Goal: Find specific page/section: Find specific page/section

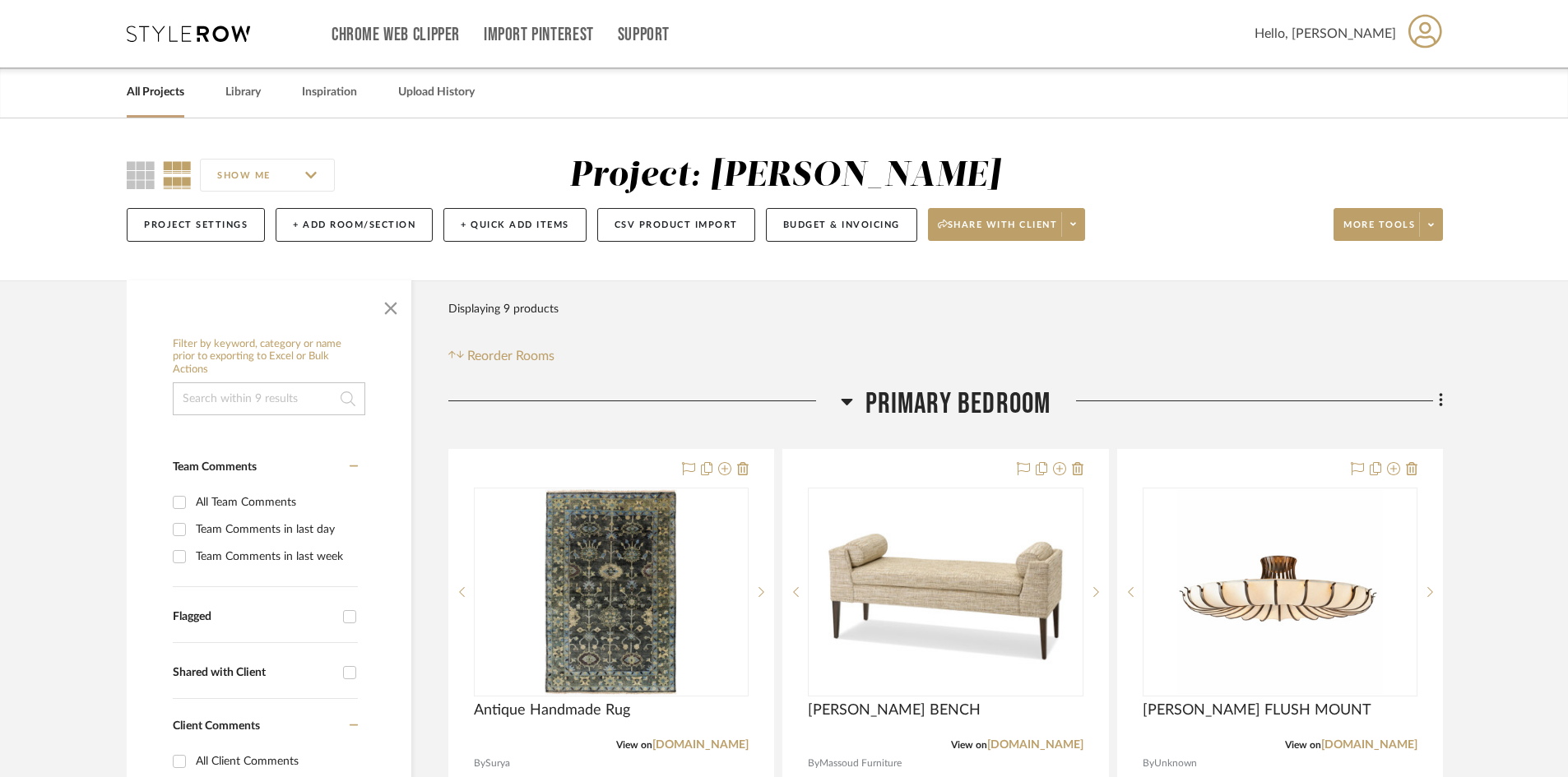
click at [168, 30] on icon at bounding box center [189, 33] width 124 height 16
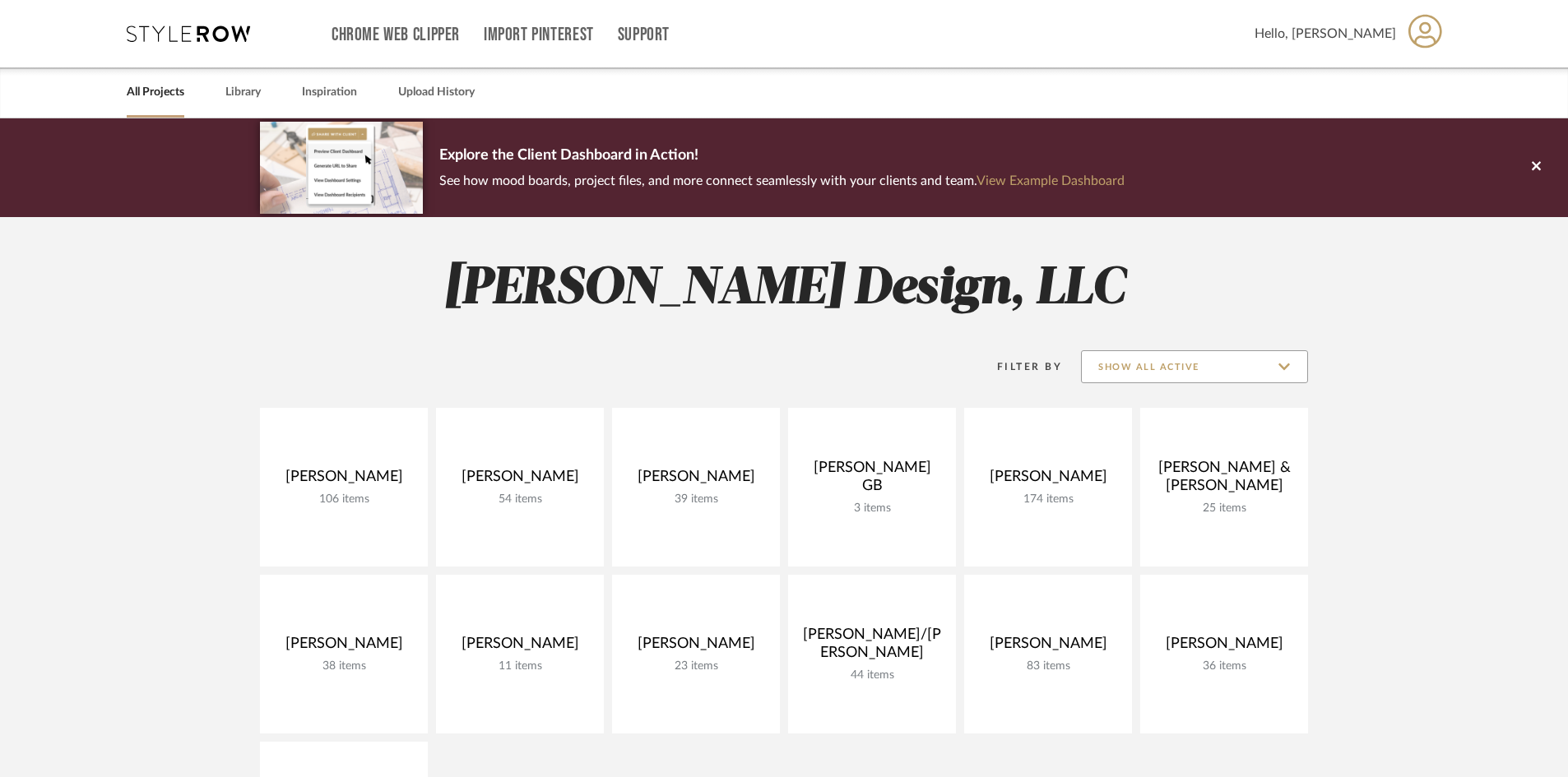
click at [1174, 369] on input "Show All Active" at bounding box center [1195, 367] width 227 height 33
click at [1138, 482] on span "Archived" at bounding box center [1196, 487] width 195 height 14
type input "Archived"
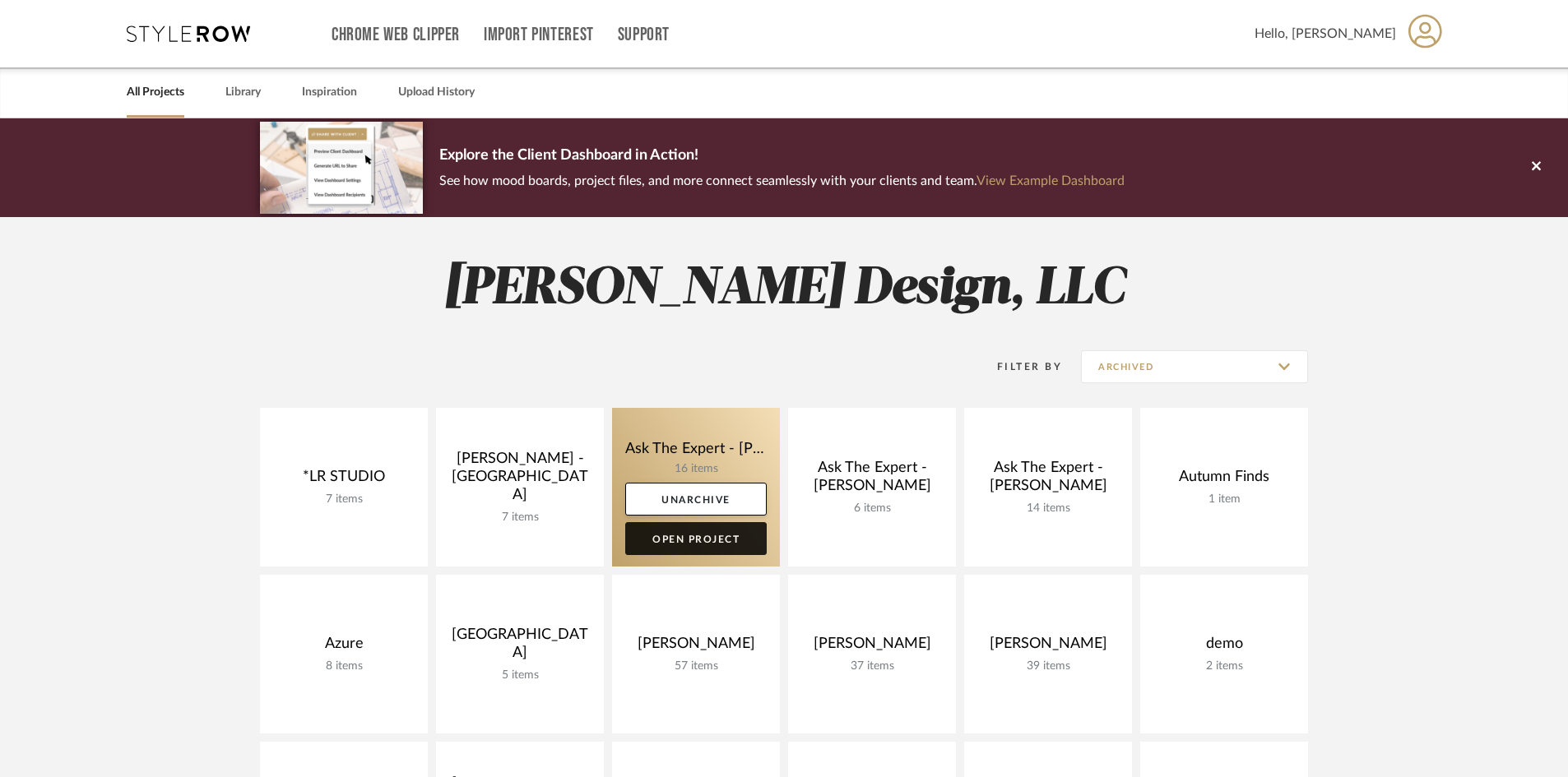
click at [687, 534] on link "Open Project" at bounding box center [695, 538] width 142 height 33
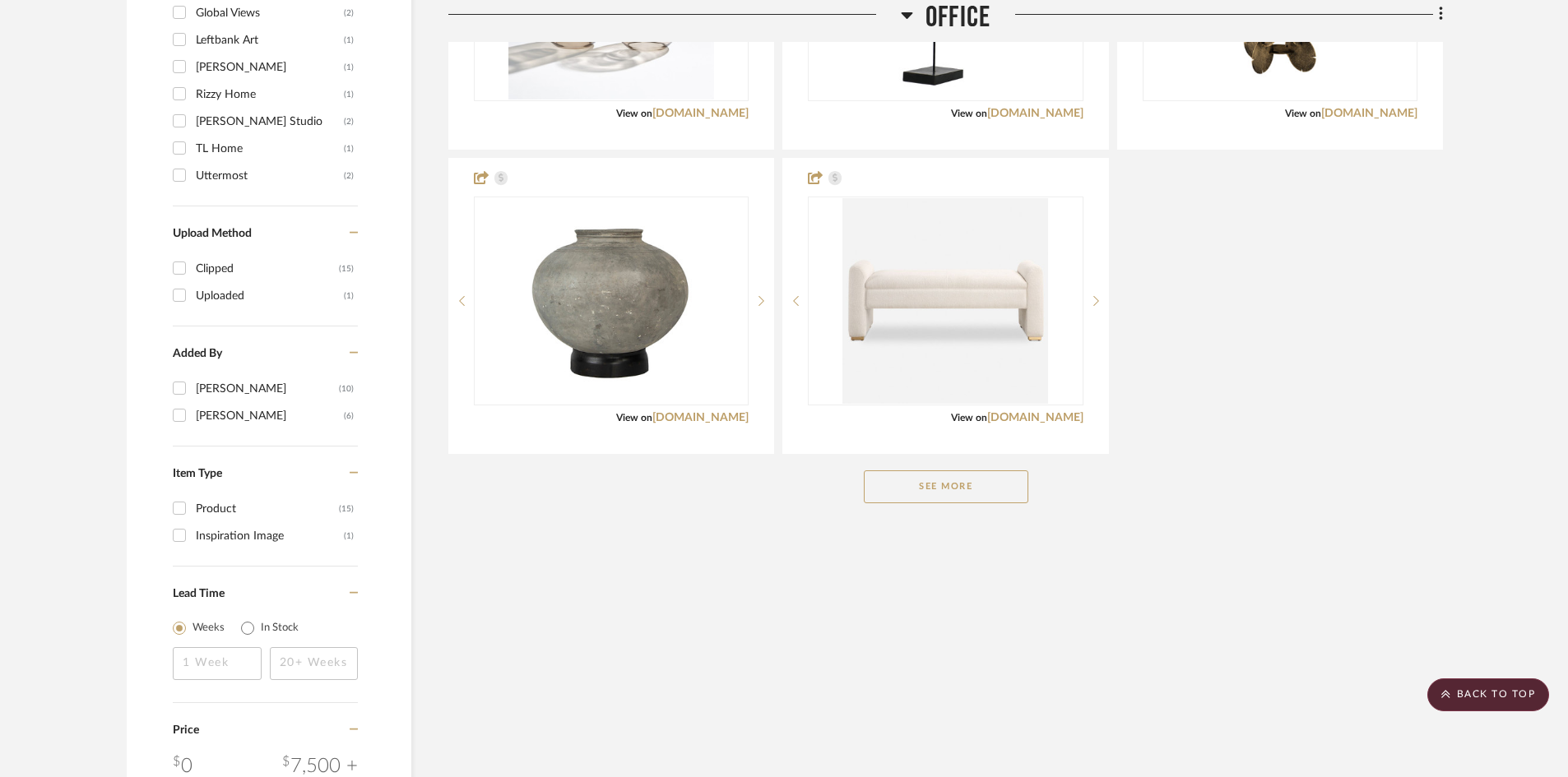
scroll to position [1719, 0]
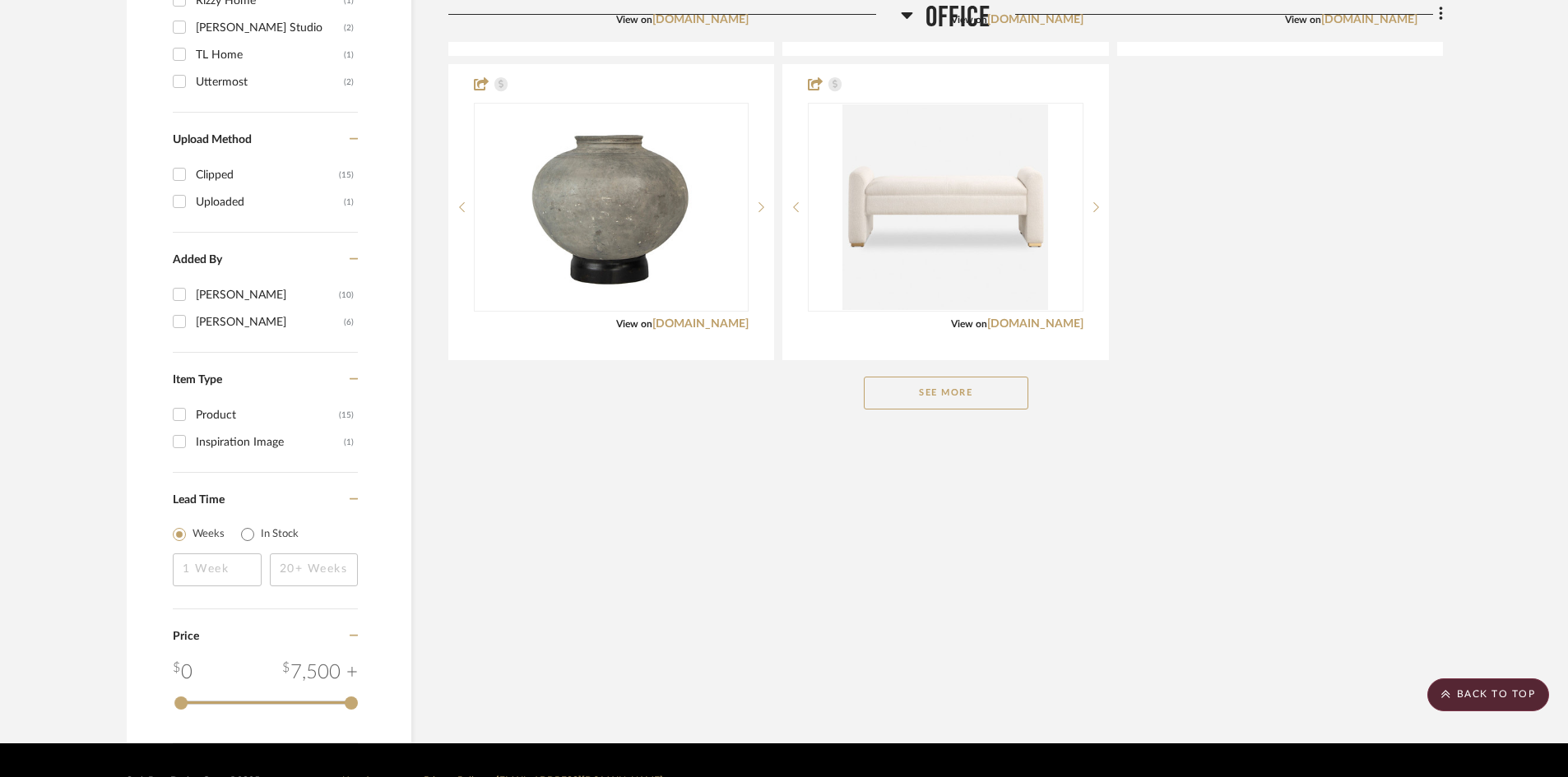
click at [952, 377] on button "See More" at bounding box center [946, 393] width 165 height 33
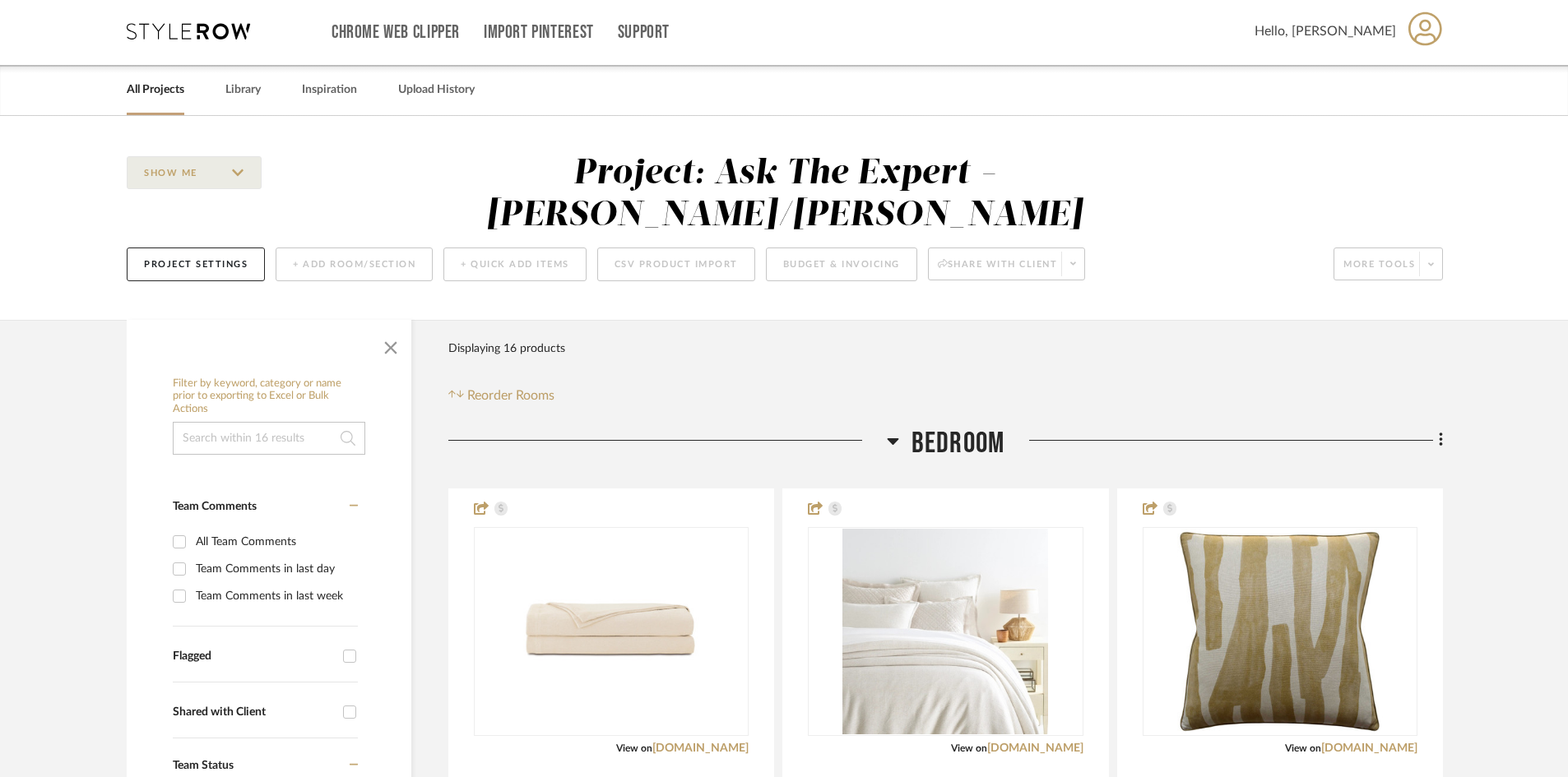
scroll to position [0, 0]
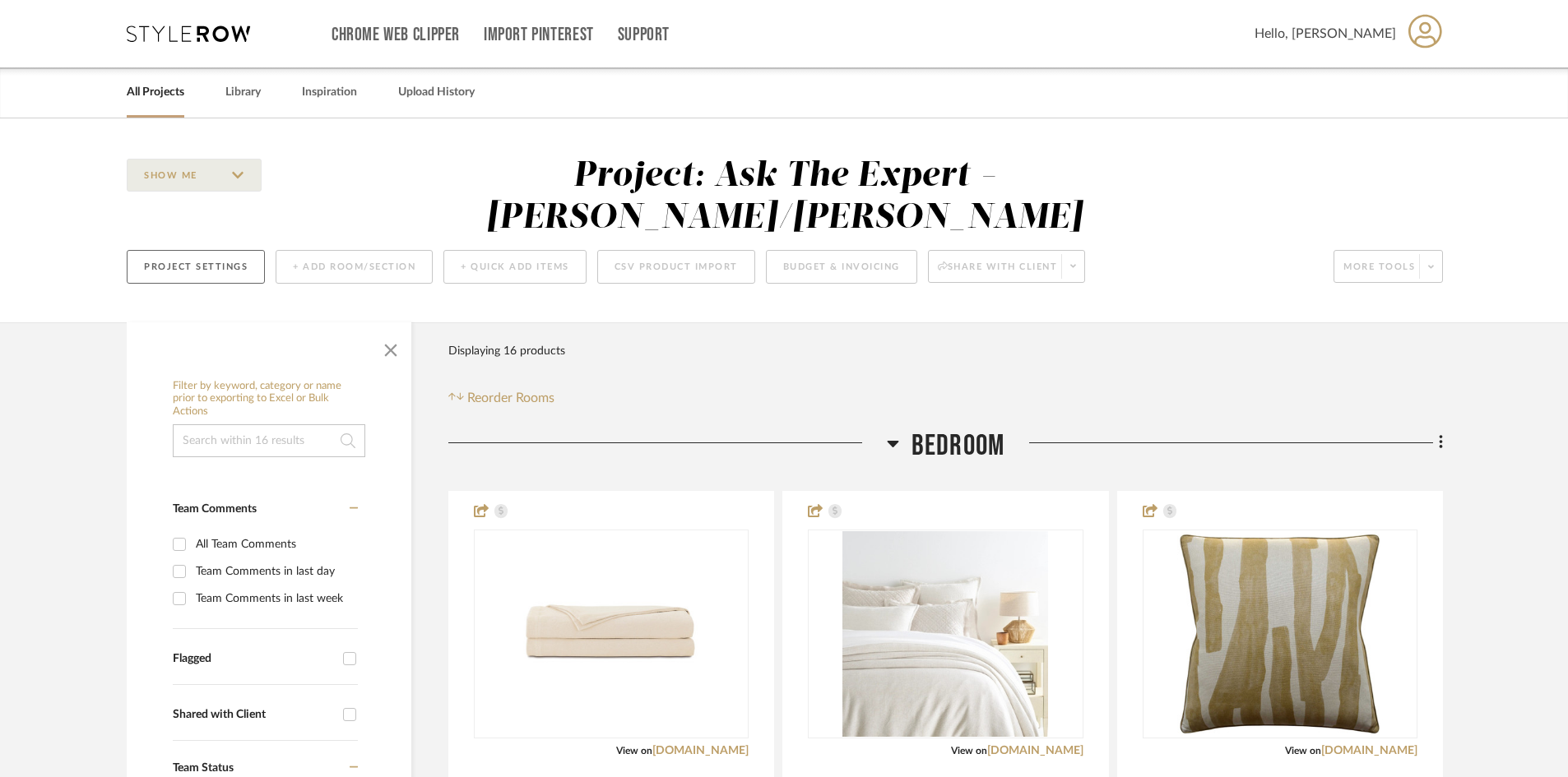
click at [232, 250] on button "Project Settings" at bounding box center [195, 267] width 138 height 33
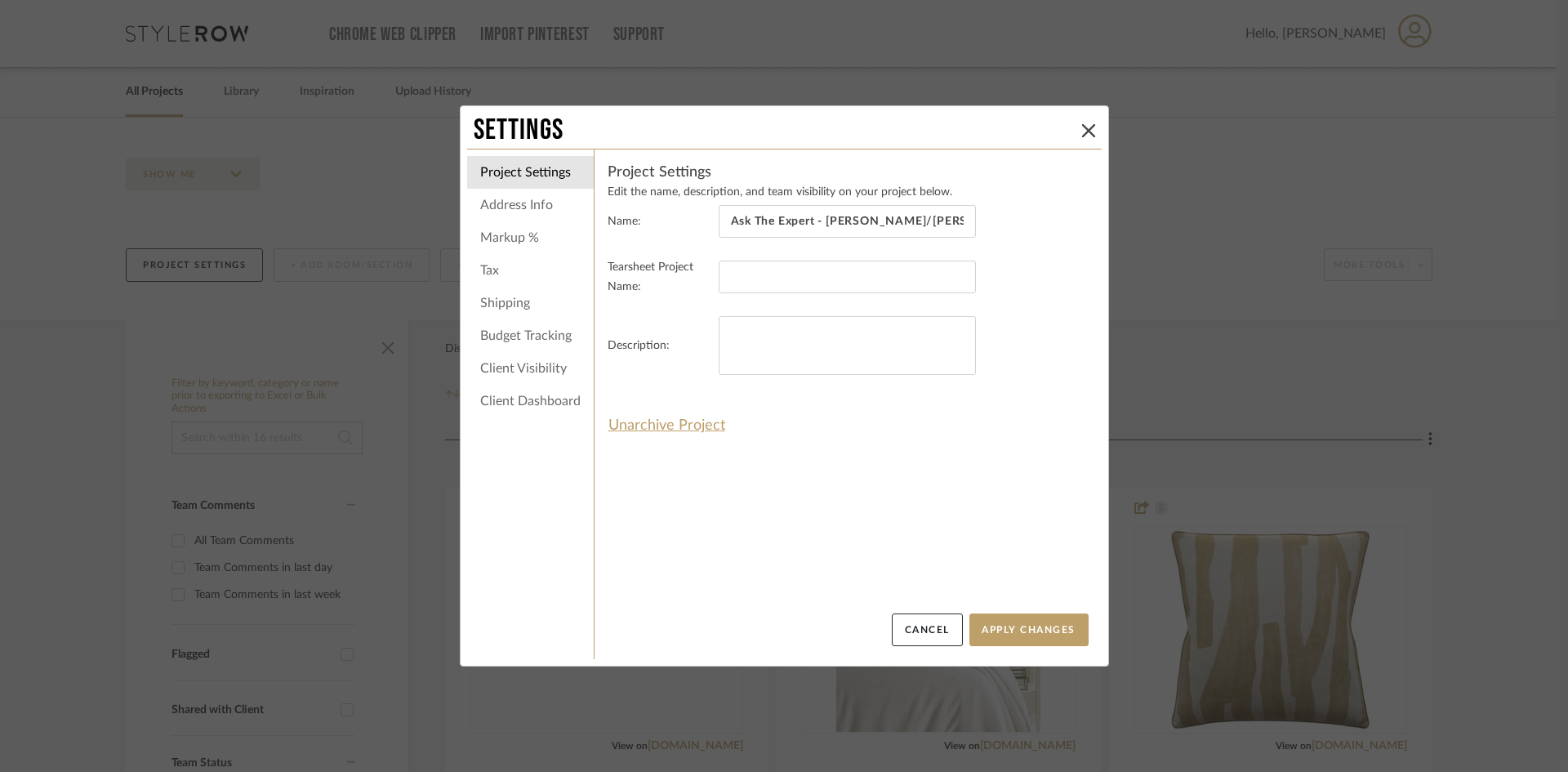
click at [519, 208] on li "Address Info" at bounding box center [531, 205] width 127 height 33
click at [523, 201] on li "Address Info" at bounding box center [531, 205] width 127 height 33
click at [507, 202] on li "Address Info" at bounding box center [531, 205] width 127 height 33
click at [959, 480] on settings-project "Project Settings Edit the name, description, and team visibility on your projec…" at bounding box center [848, 388] width 481 height 451
click at [929, 639] on button "Cancel" at bounding box center [927, 630] width 71 height 33
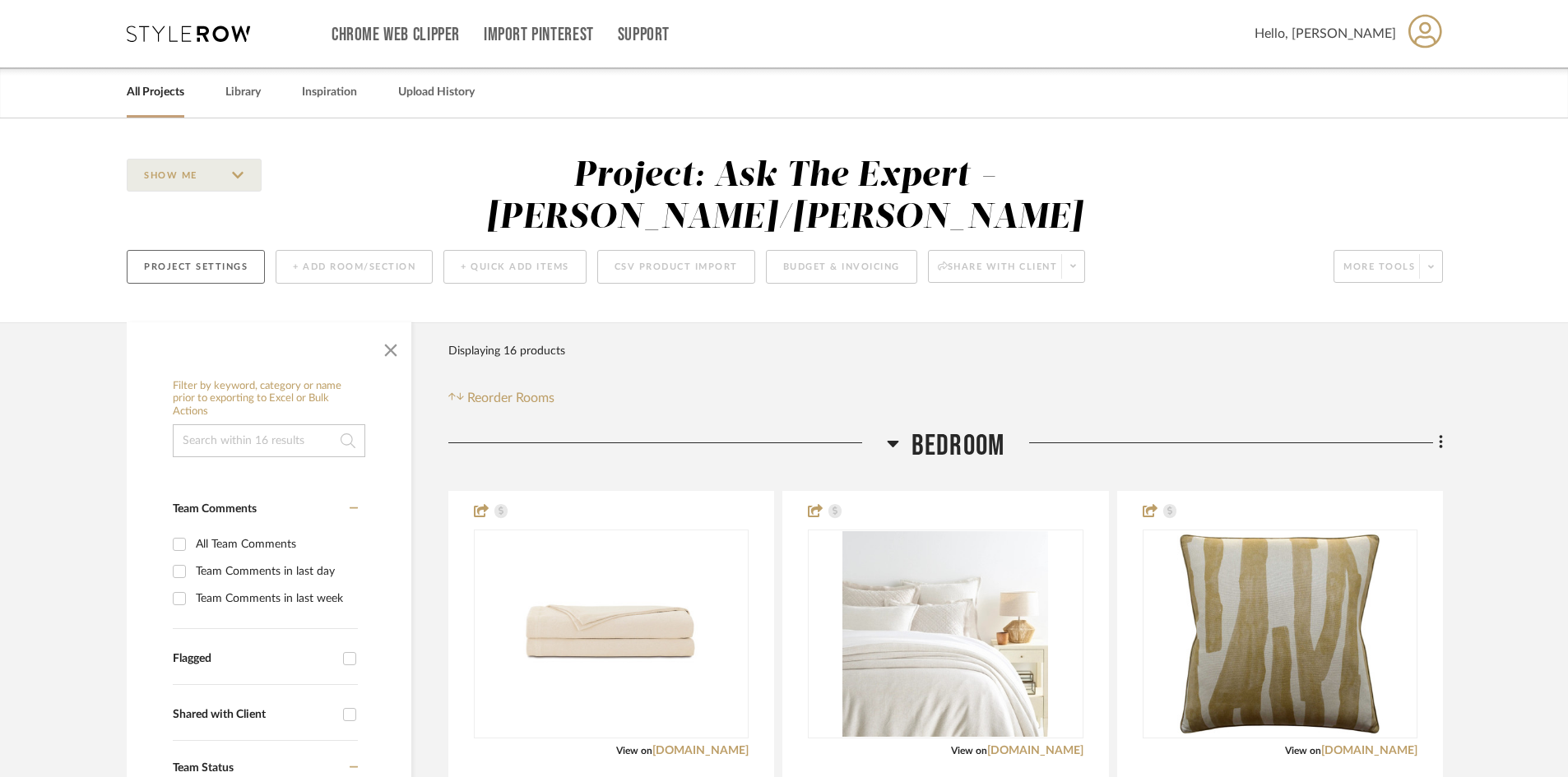
click at [192, 250] on button "Project Settings" at bounding box center [195, 267] width 138 height 33
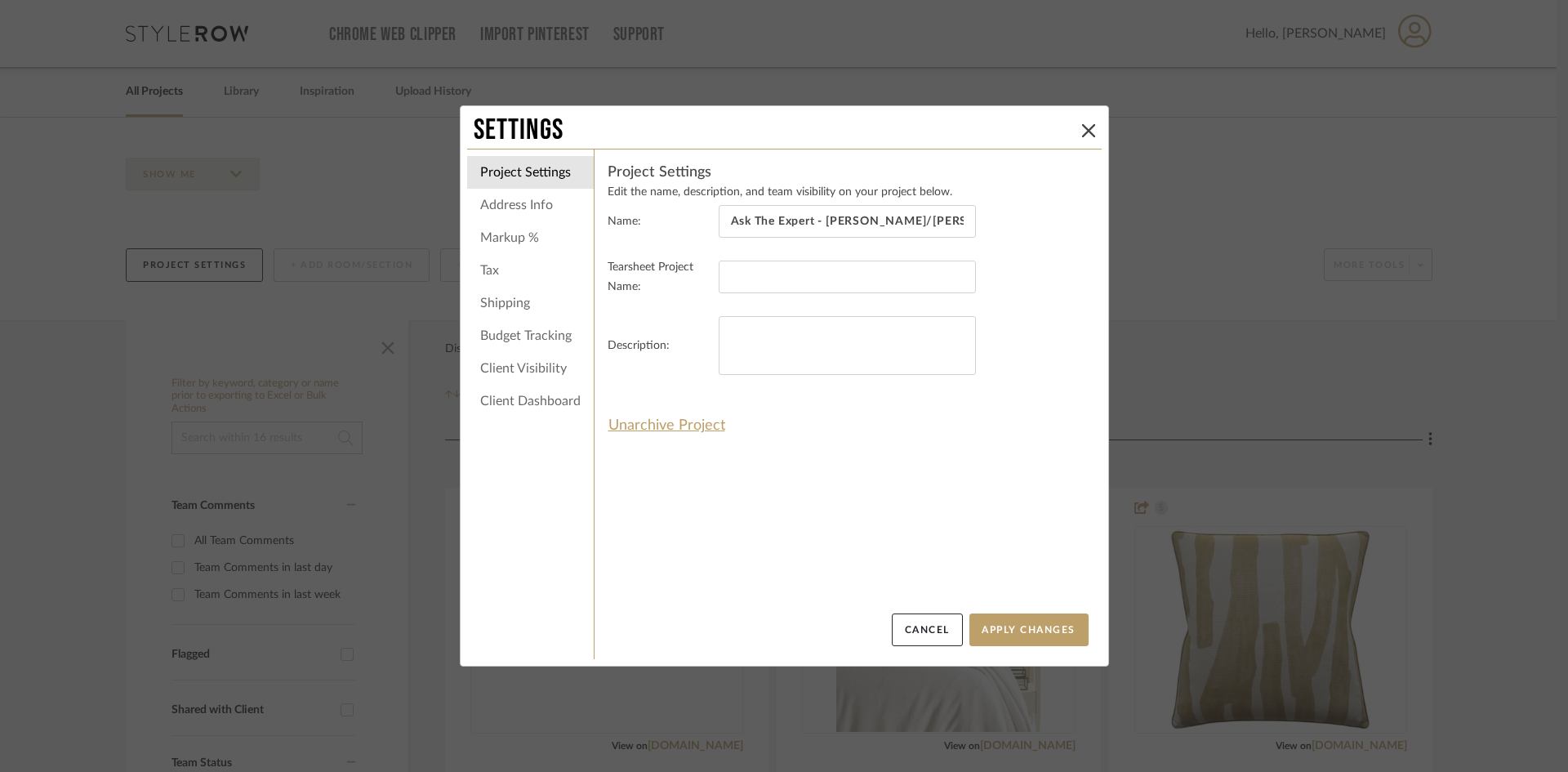
click at [514, 204] on li "Address Info" at bounding box center [531, 205] width 127 height 33
click at [534, 199] on li "Address Info" at bounding box center [531, 205] width 127 height 33
click at [497, 231] on li "Markup %" at bounding box center [531, 237] width 127 height 33
click at [481, 273] on li "Tax" at bounding box center [531, 271] width 127 height 33
click at [917, 504] on settings-project "Project Settings Edit the name, description, and team visibility on your projec…" at bounding box center [848, 388] width 481 height 451
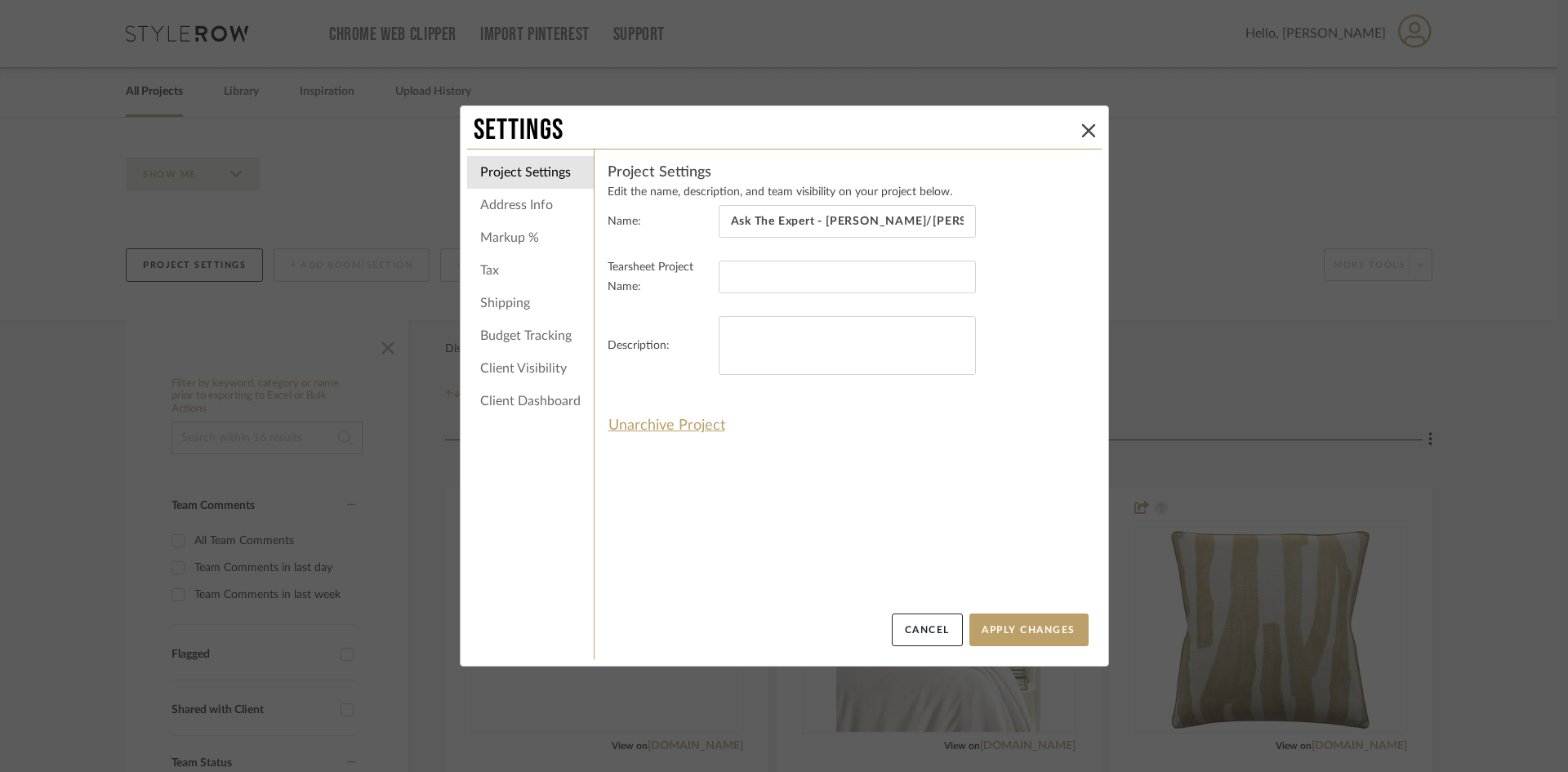
click at [948, 415] on div "Project Settings Edit the name, description, and team visibility on your projec…" at bounding box center [848, 301] width 481 height 277
click at [1079, 131] on button at bounding box center [1089, 131] width 20 height 20
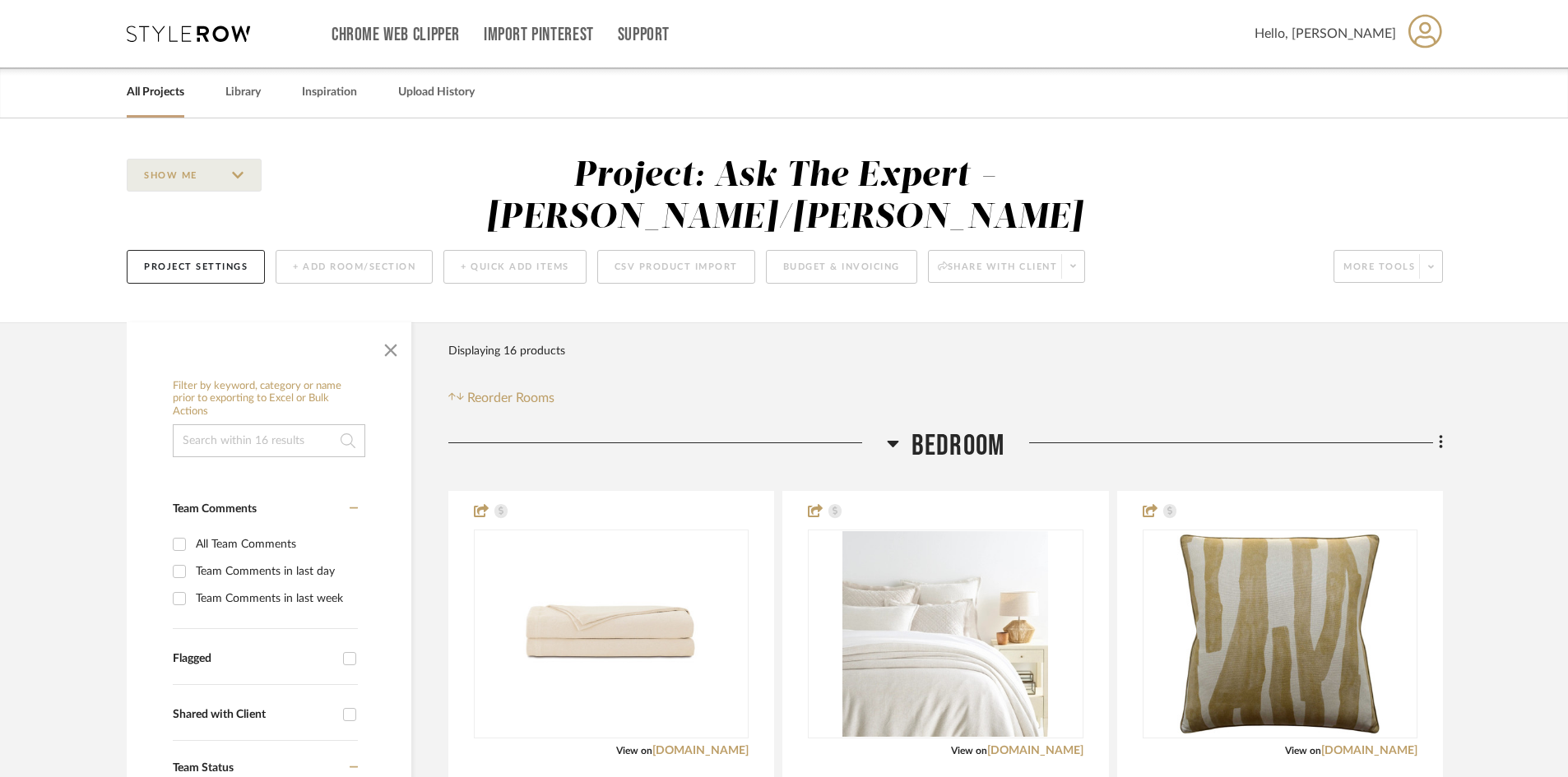
click at [232, 37] on icon at bounding box center [189, 33] width 124 height 16
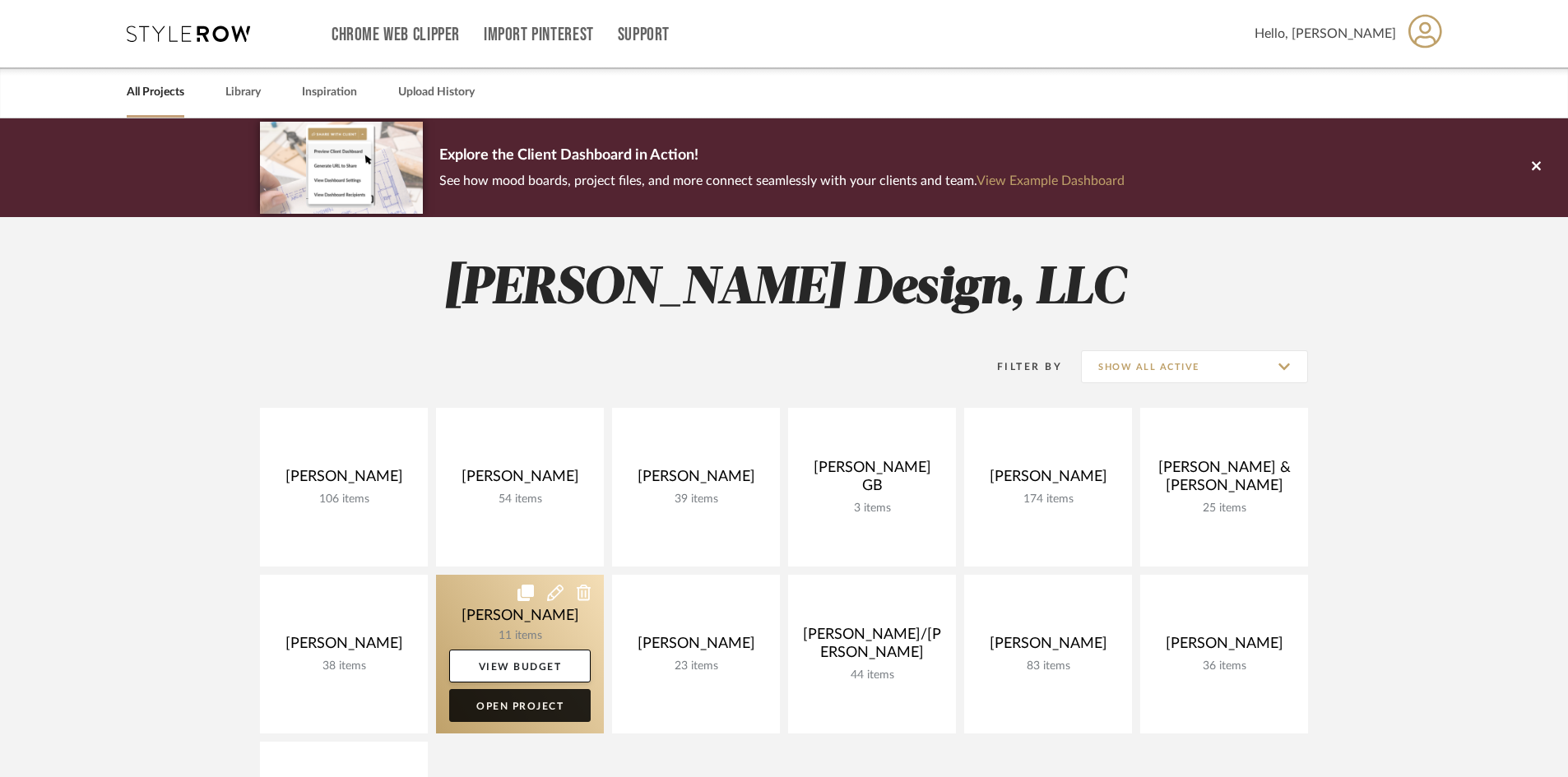
click at [550, 706] on link "Open Project" at bounding box center [520, 706] width 142 height 33
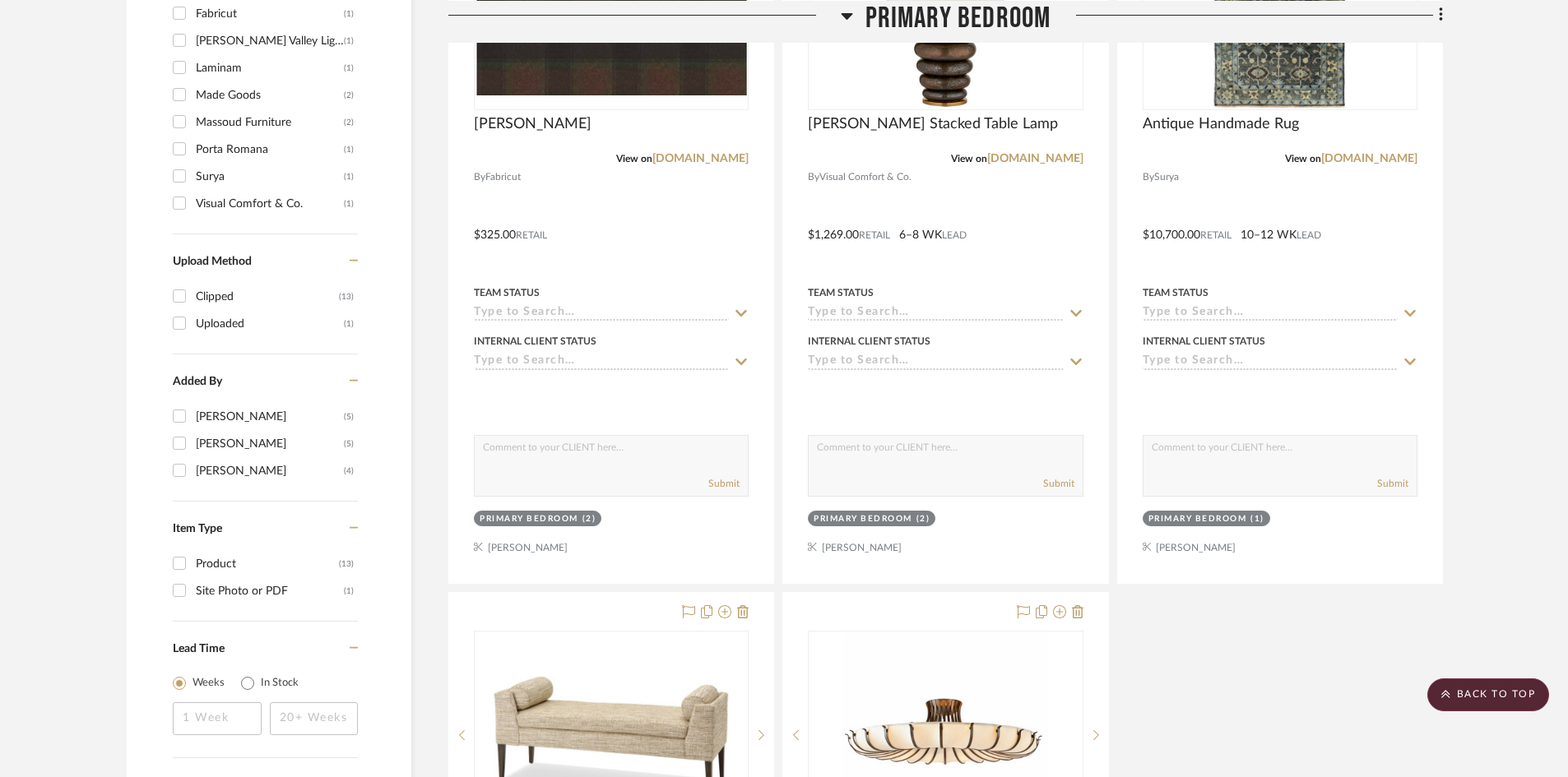
scroll to position [986, 0]
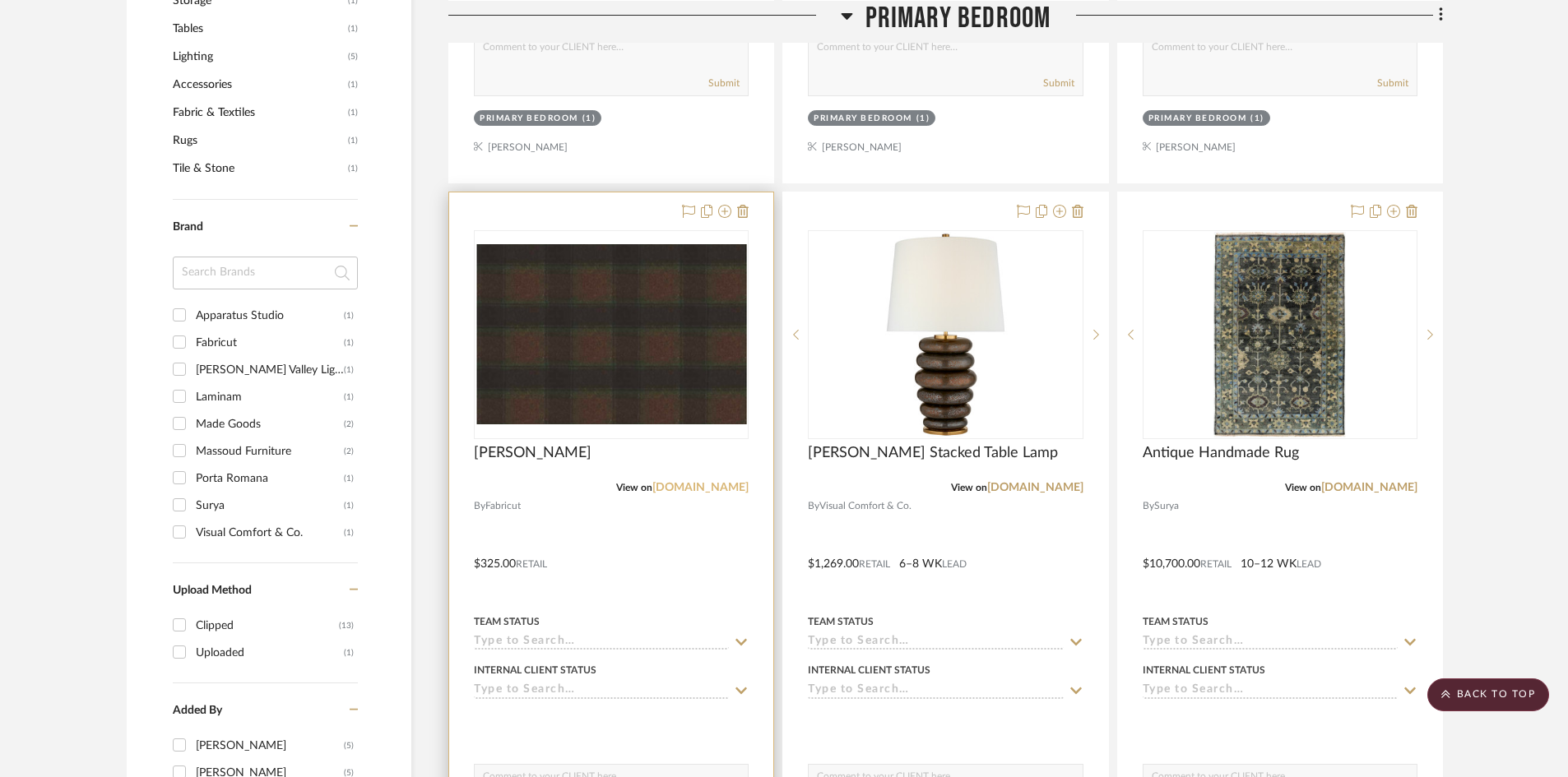
click at [719, 485] on link "[DOMAIN_NAME]" at bounding box center [700, 488] width 96 height 11
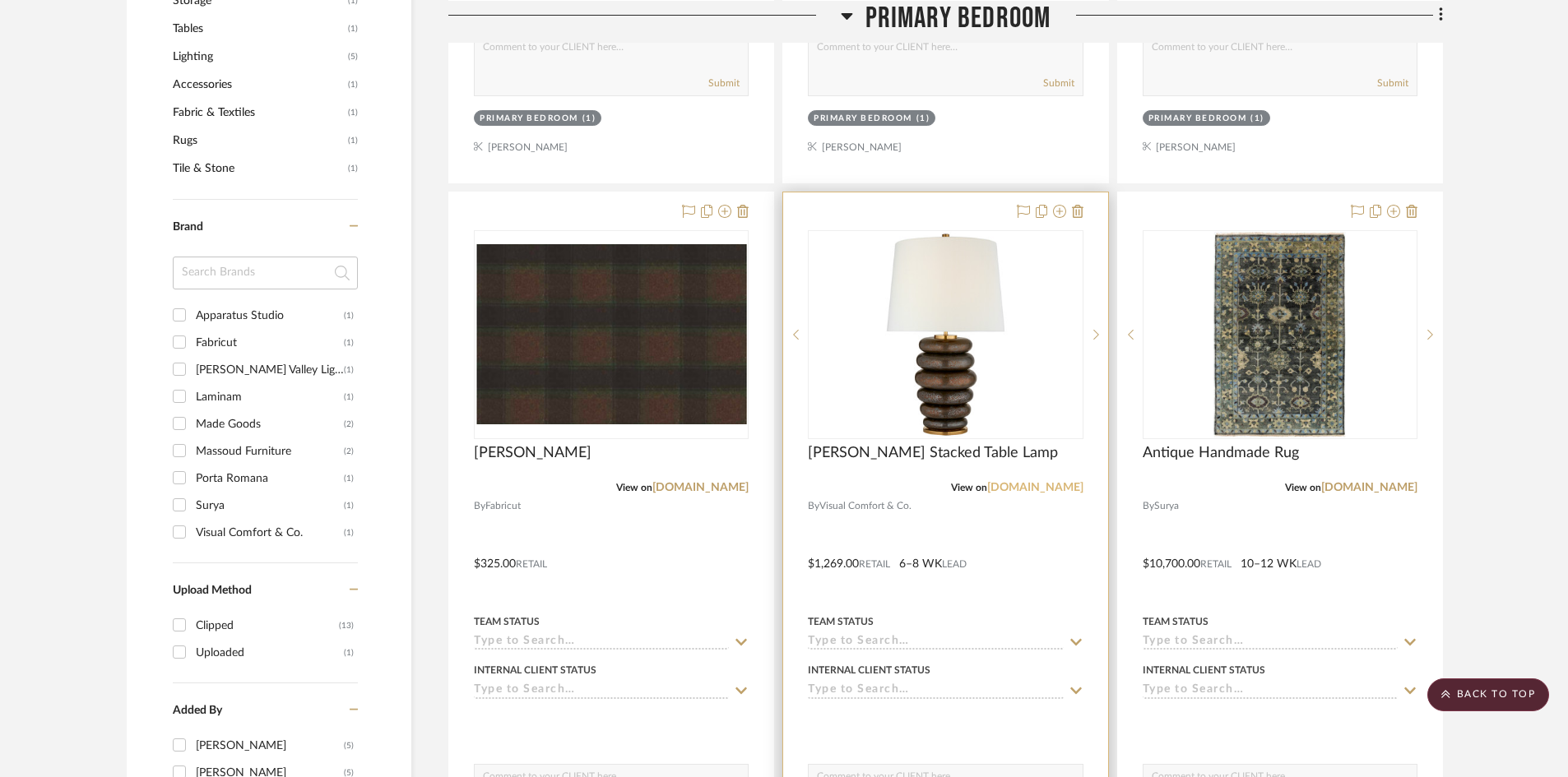
click at [1034, 490] on link "[DOMAIN_NAME]" at bounding box center [1035, 488] width 96 height 11
click at [1017, 565] on div at bounding box center [945, 552] width 324 height 720
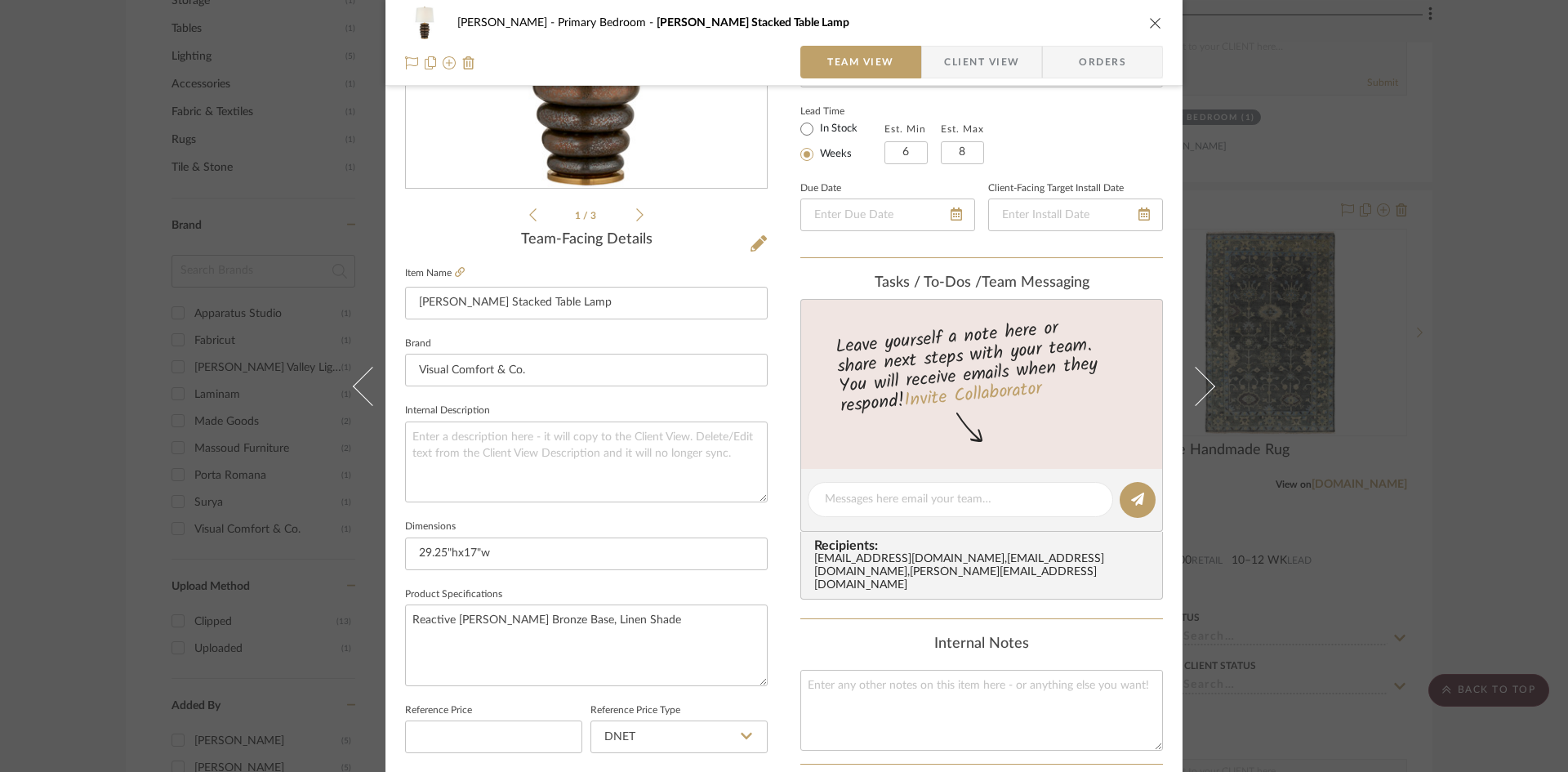
scroll to position [96, 0]
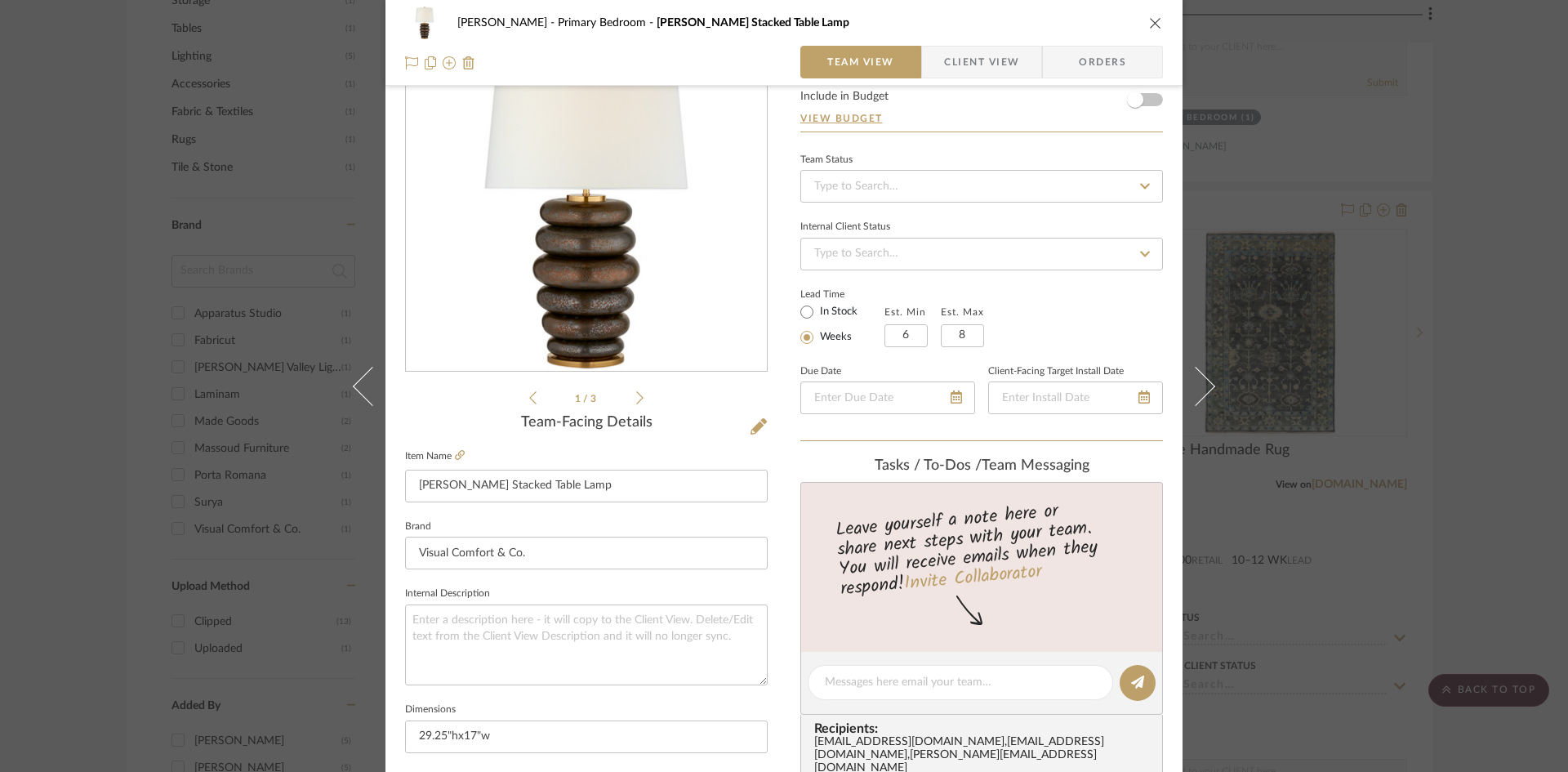
click at [1156, 24] on icon "close" at bounding box center [1156, 23] width 13 height 13
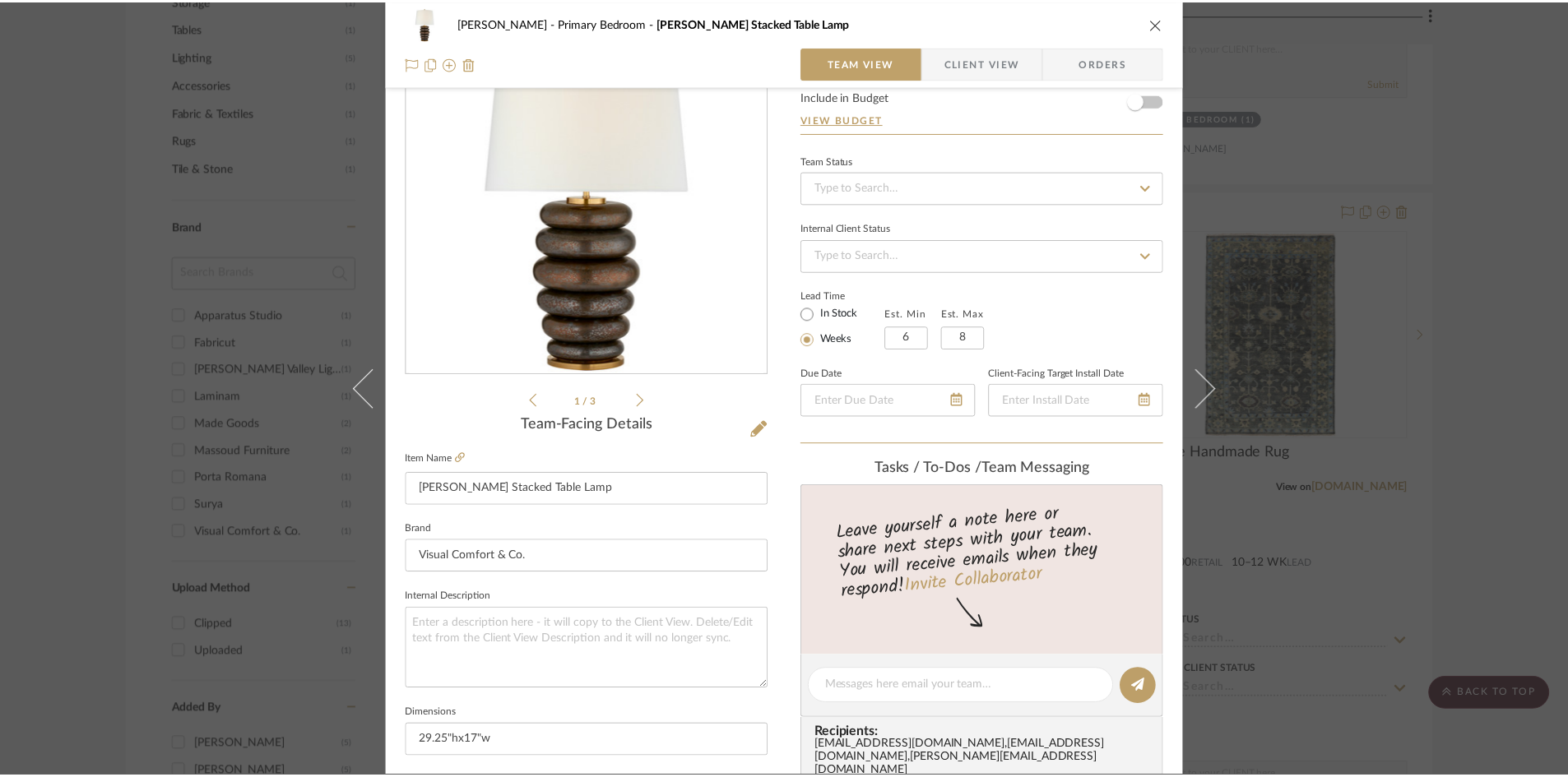
scroll to position [986, 0]
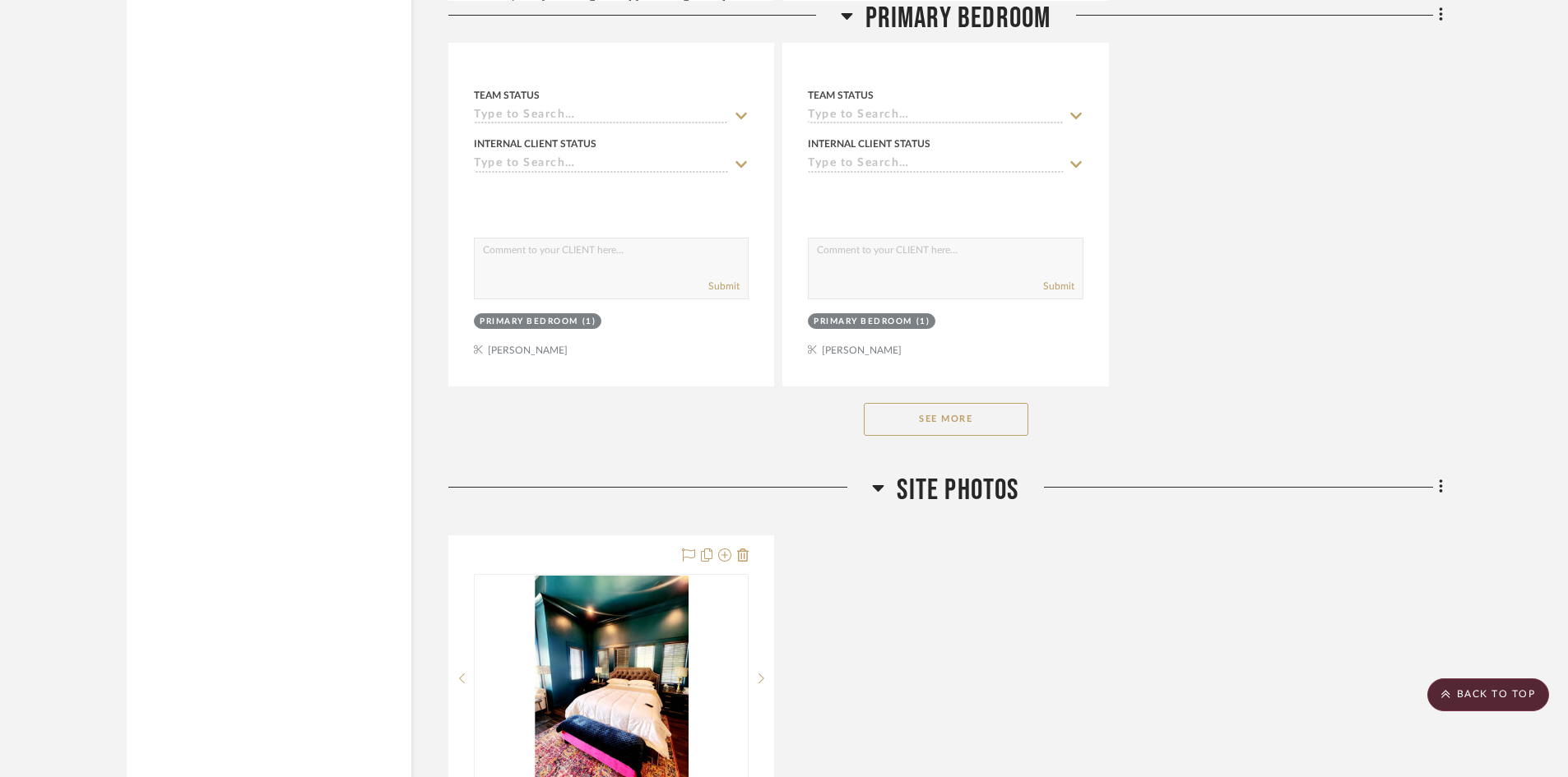
scroll to position [2302, 0]
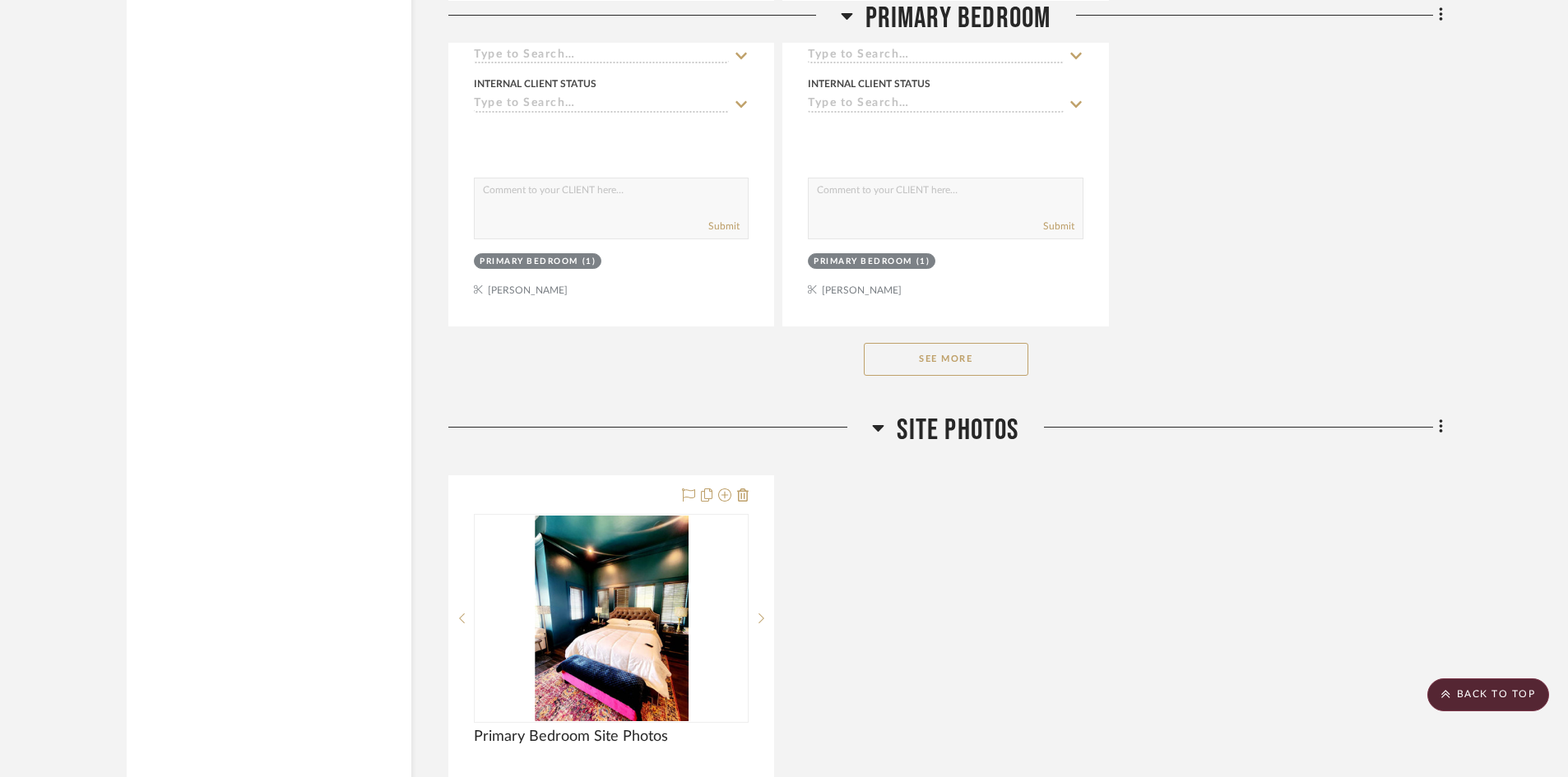
click at [974, 364] on button "See More" at bounding box center [946, 359] width 165 height 33
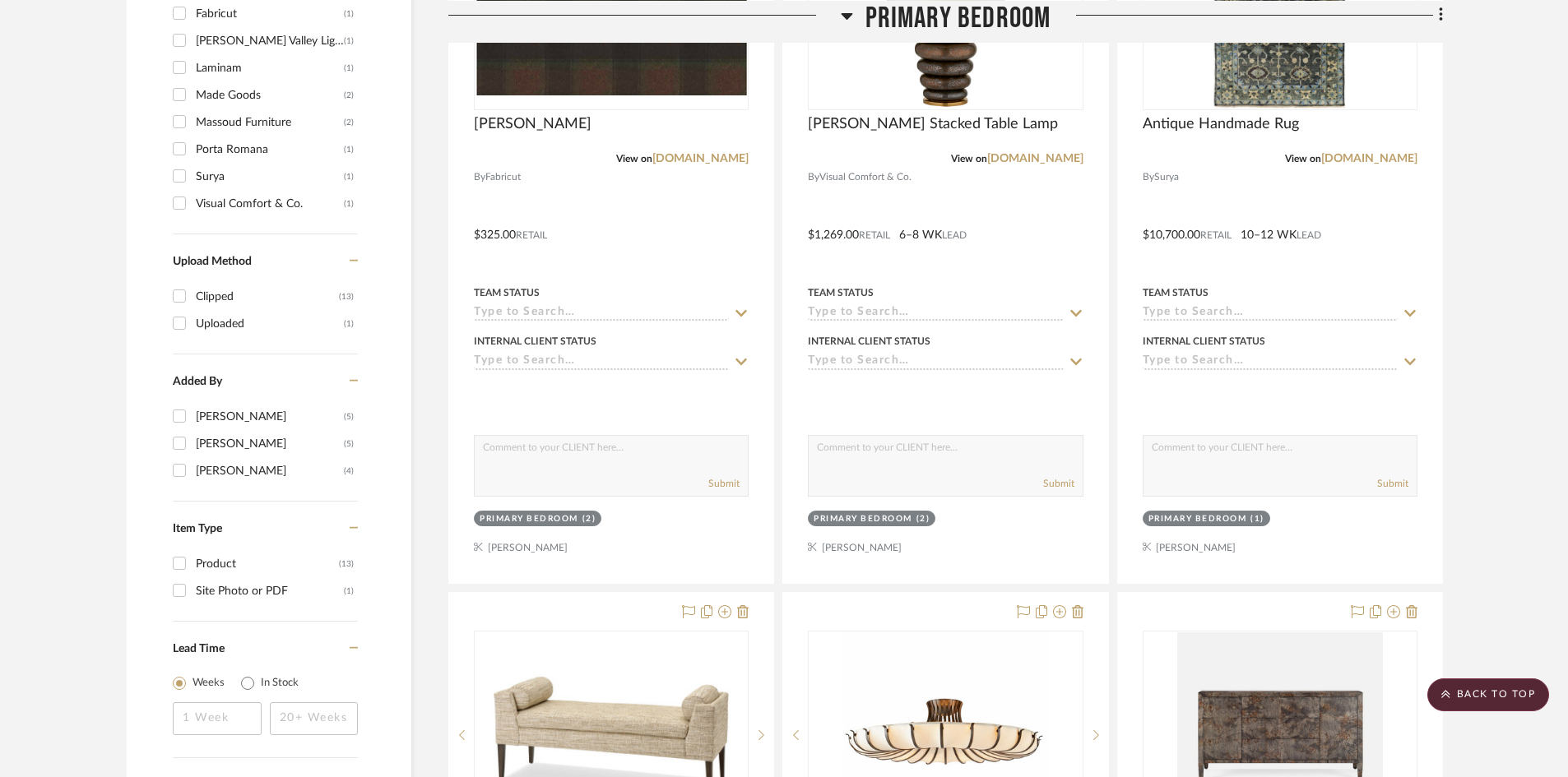
scroll to position [1151, 0]
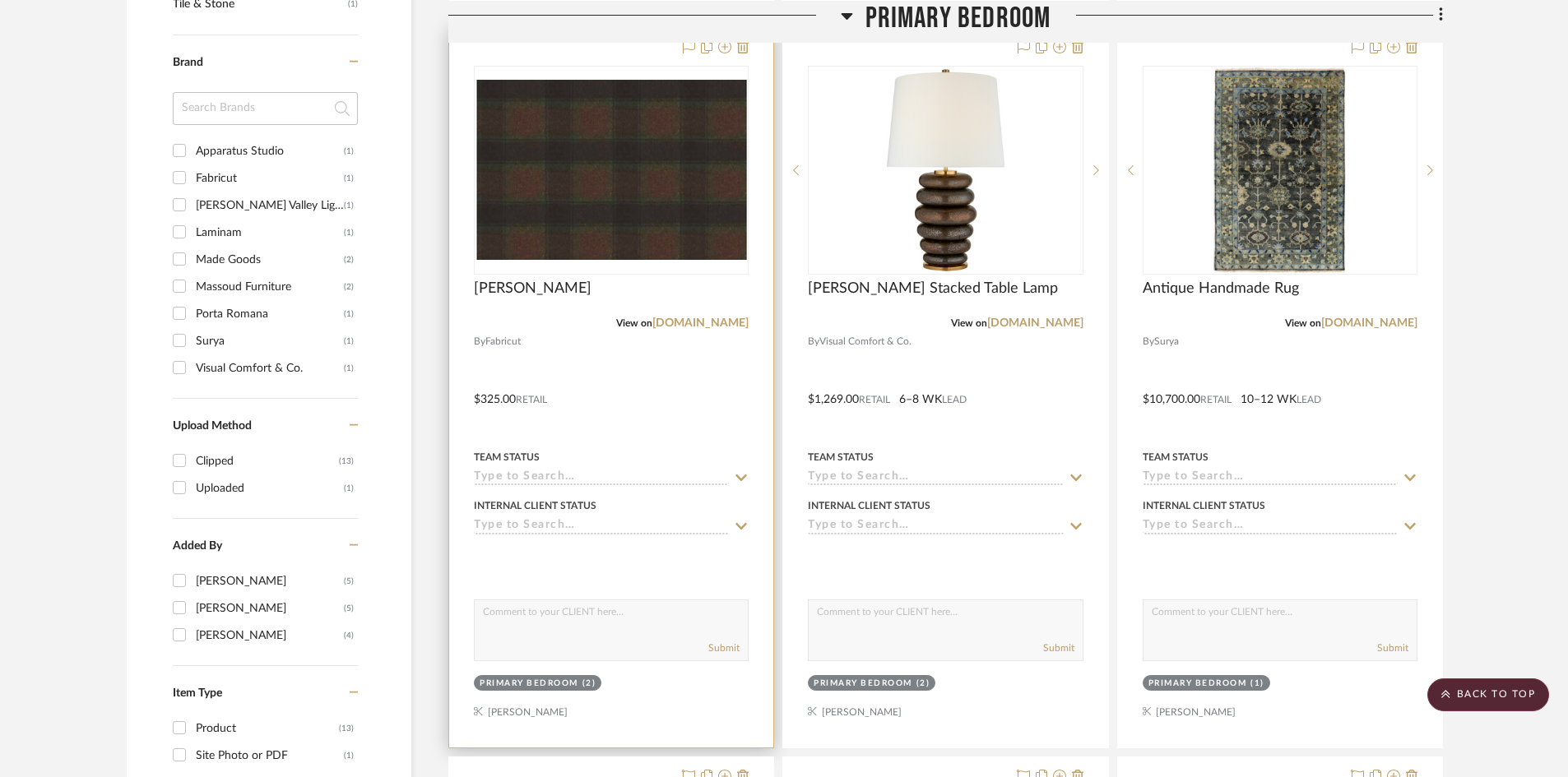
click at [675, 408] on div at bounding box center [612, 388] width 324 height 720
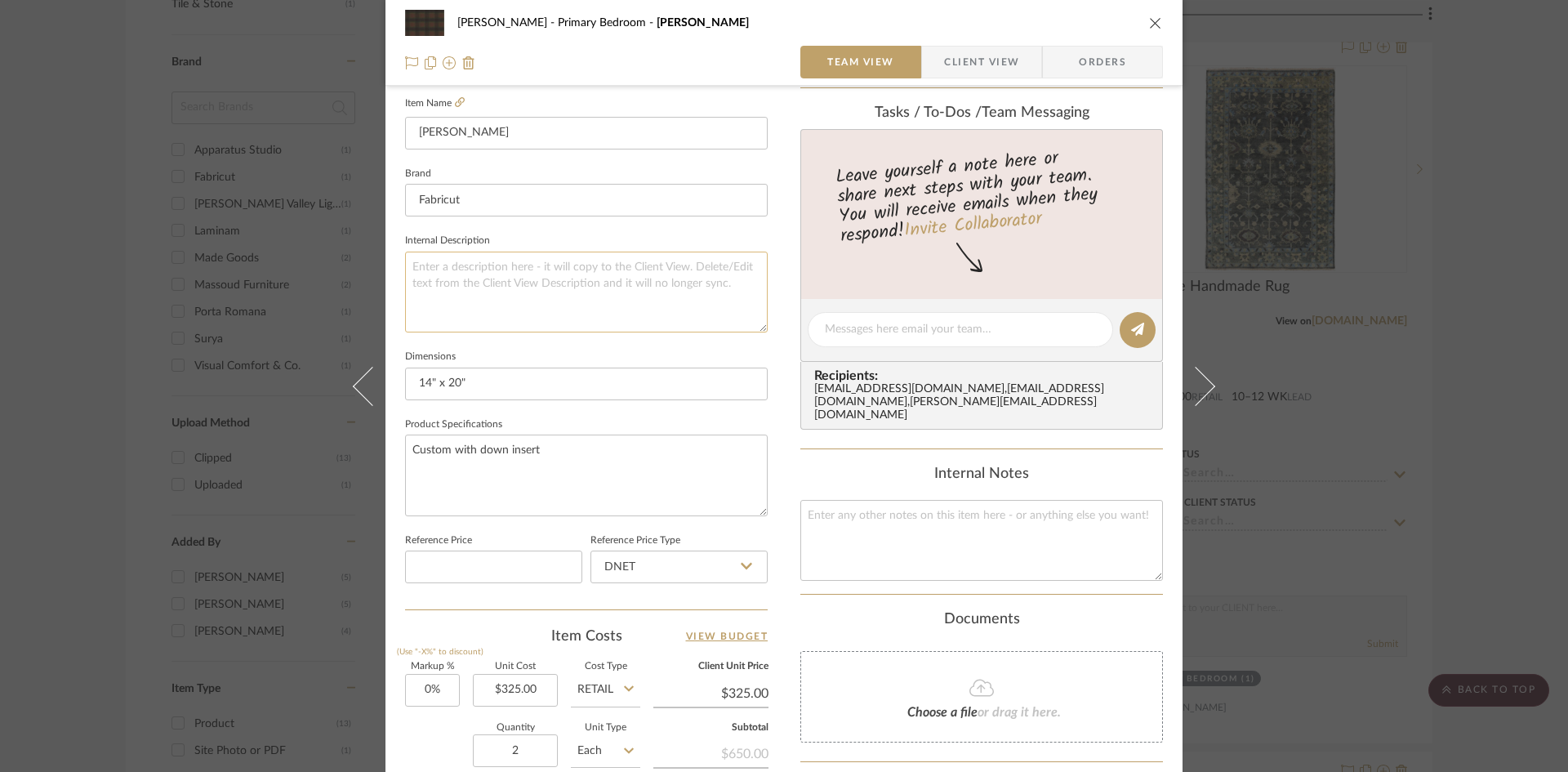
scroll to position [409, 0]
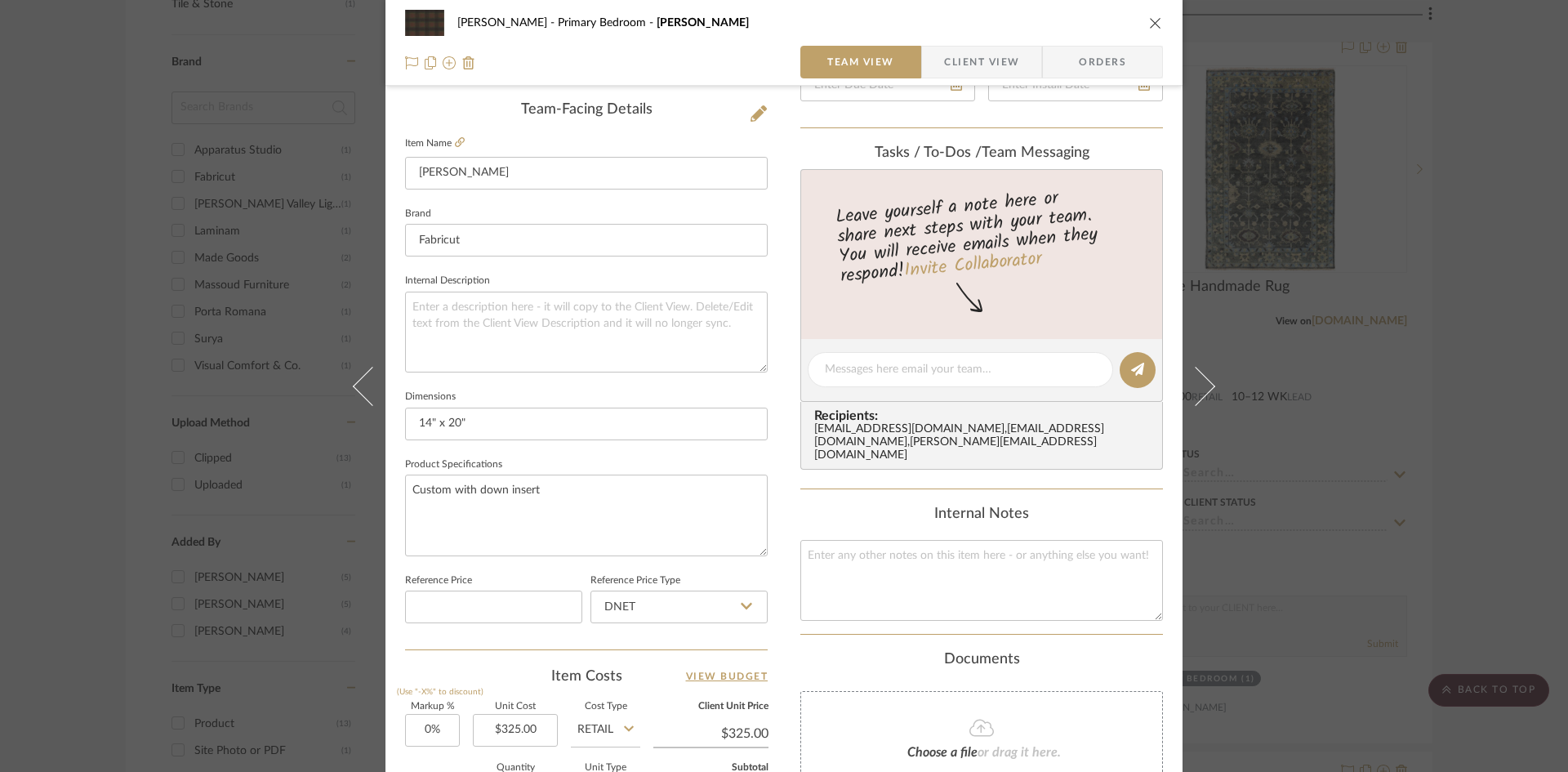
click at [1153, 24] on icon "close" at bounding box center [1156, 23] width 13 height 13
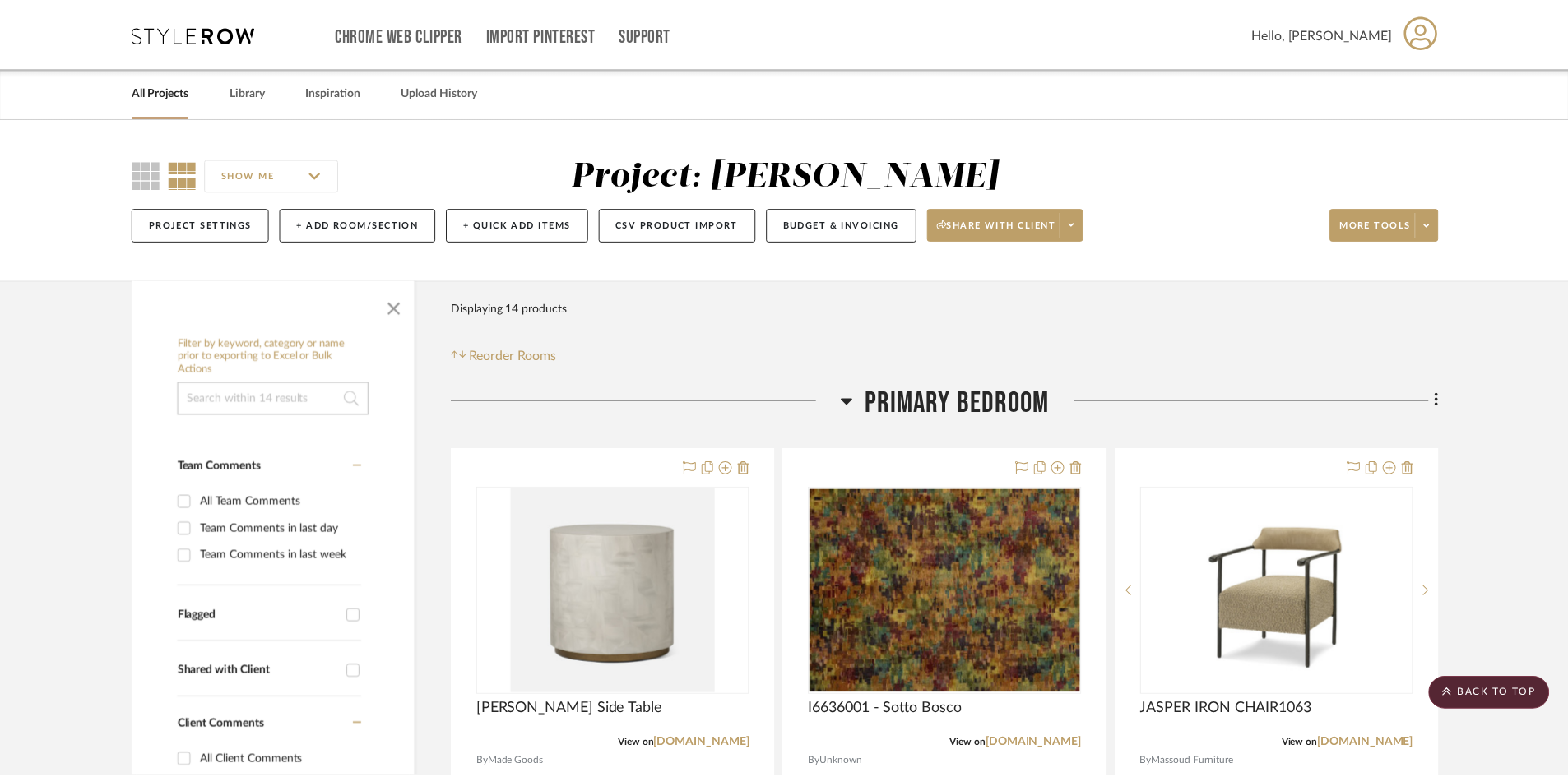
scroll to position [1151, 0]
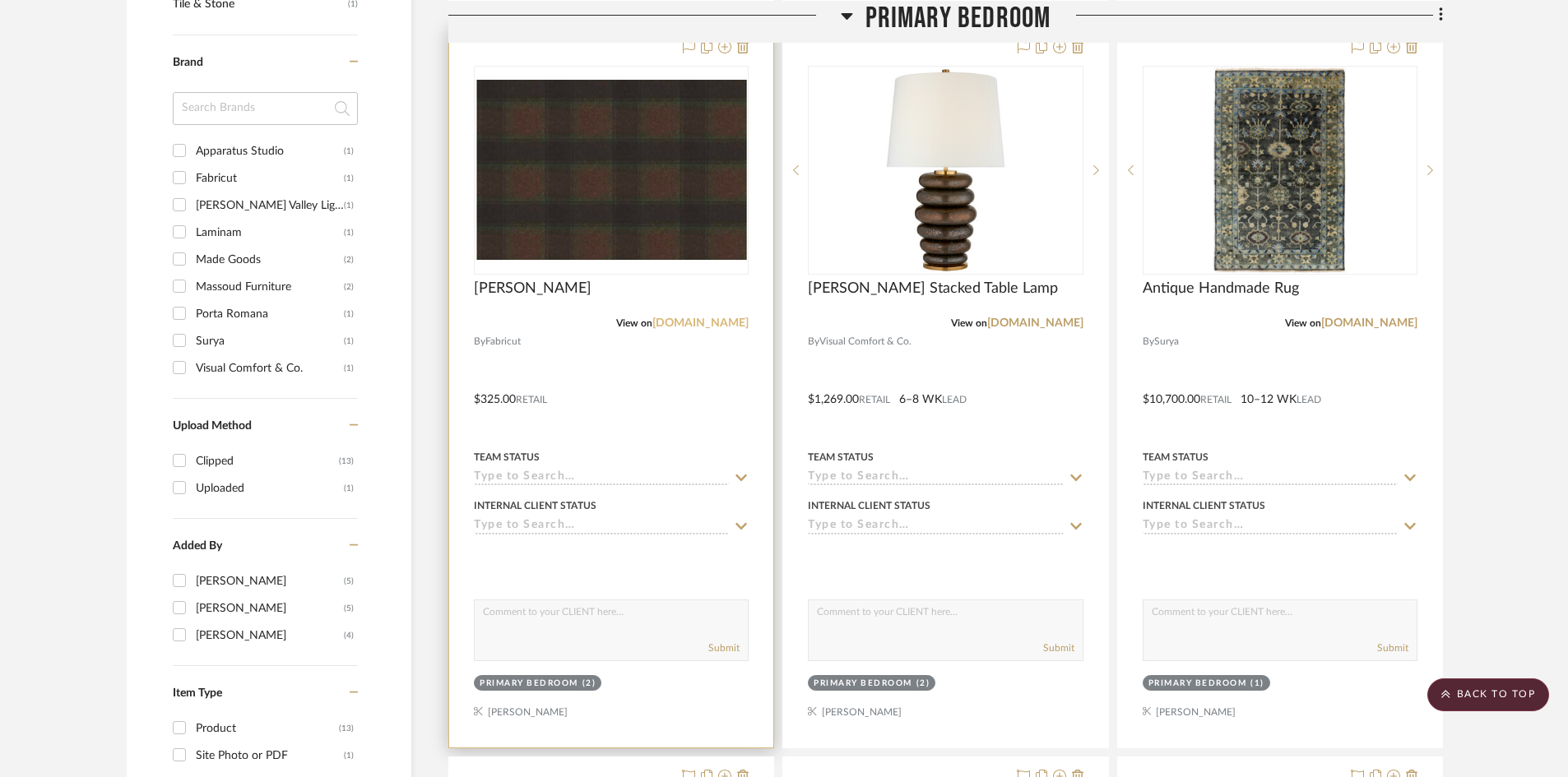
click at [713, 323] on link "[DOMAIN_NAME]" at bounding box center [700, 323] width 96 height 11
click at [607, 214] on img "0" at bounding box center [611, 169] width 271 height 180
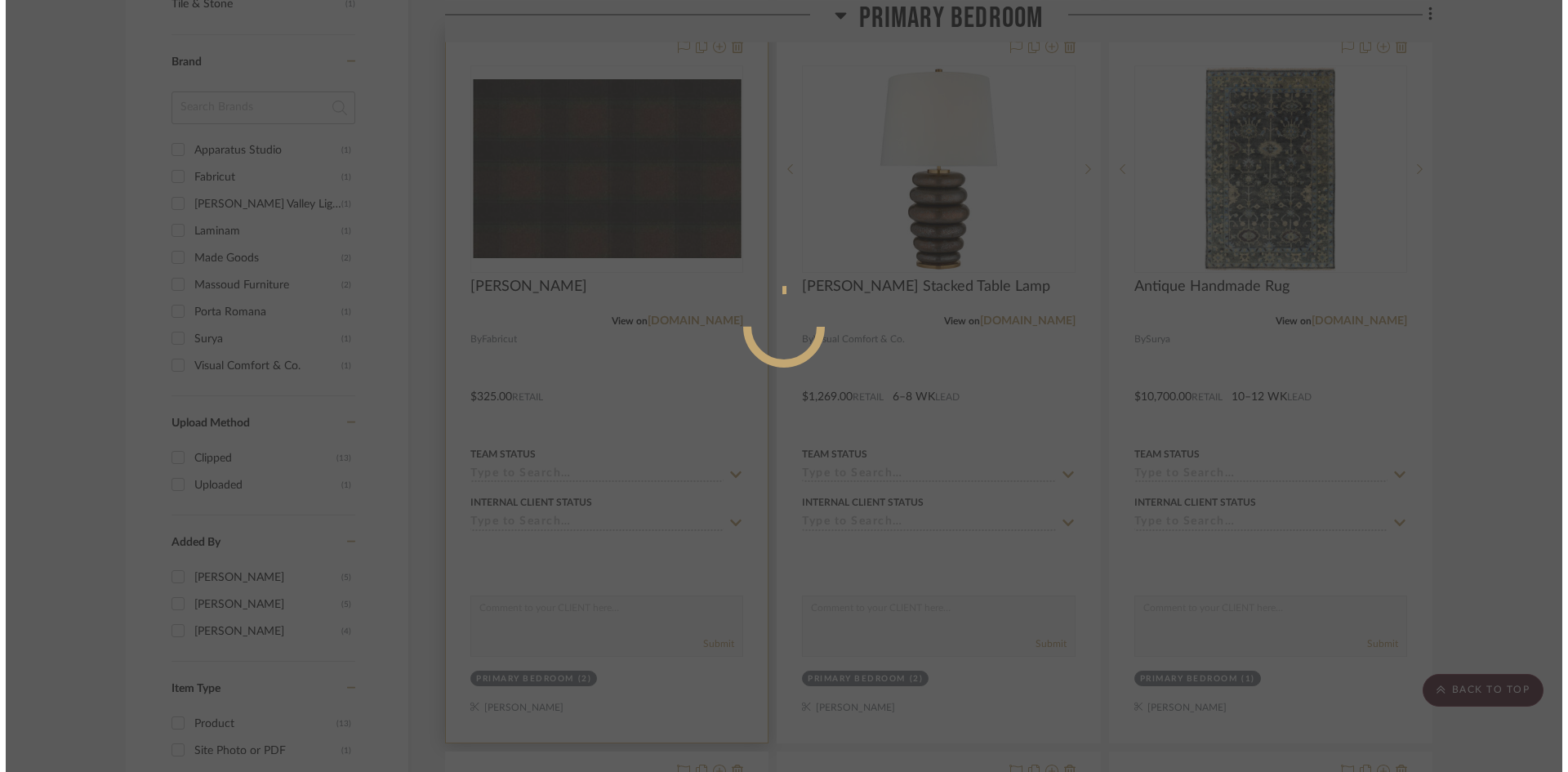
scroll to position [0, 0]
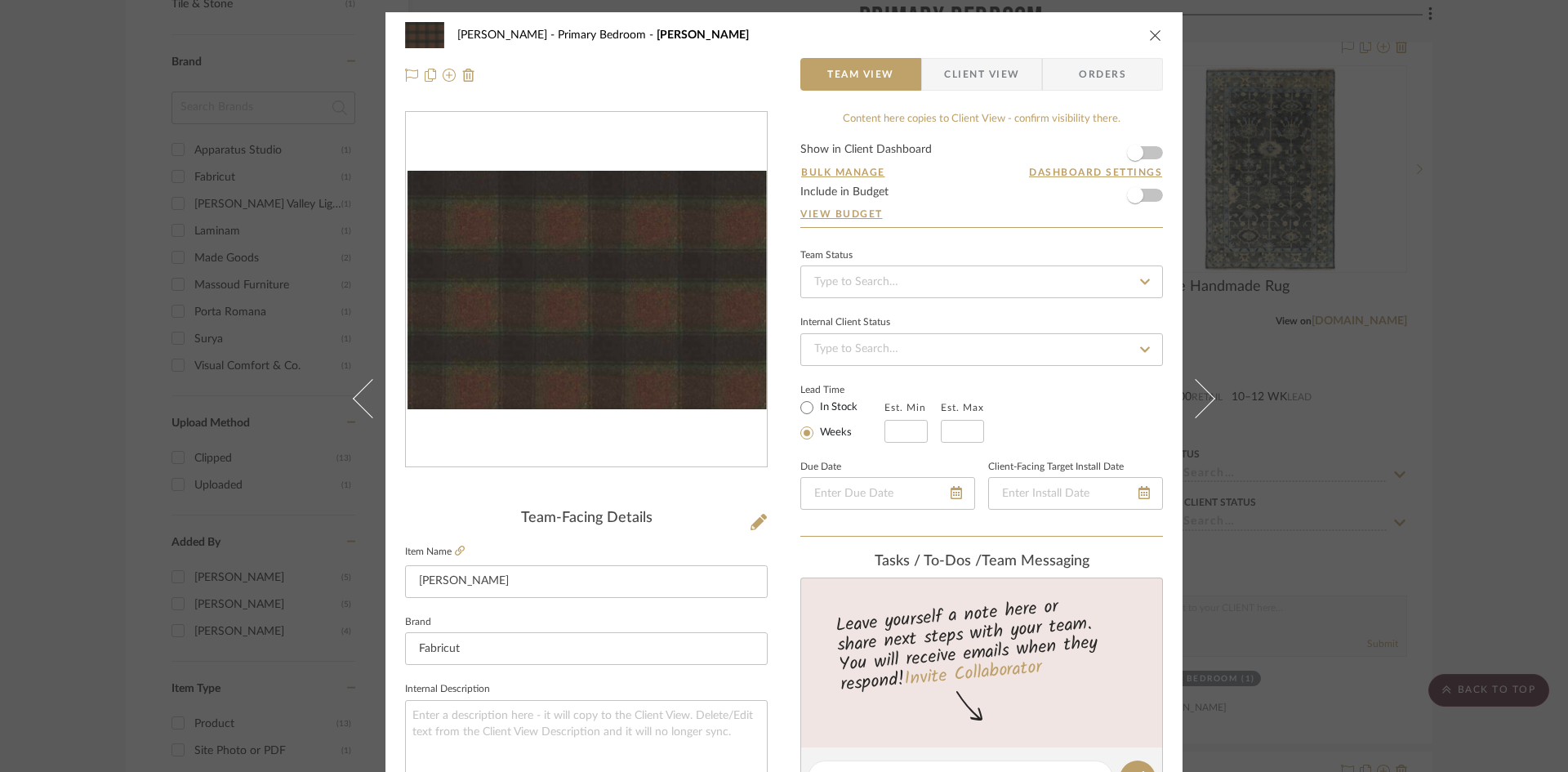
click at [618, 359] on img "0" at bounding box center [586, 290] width 361 height 239
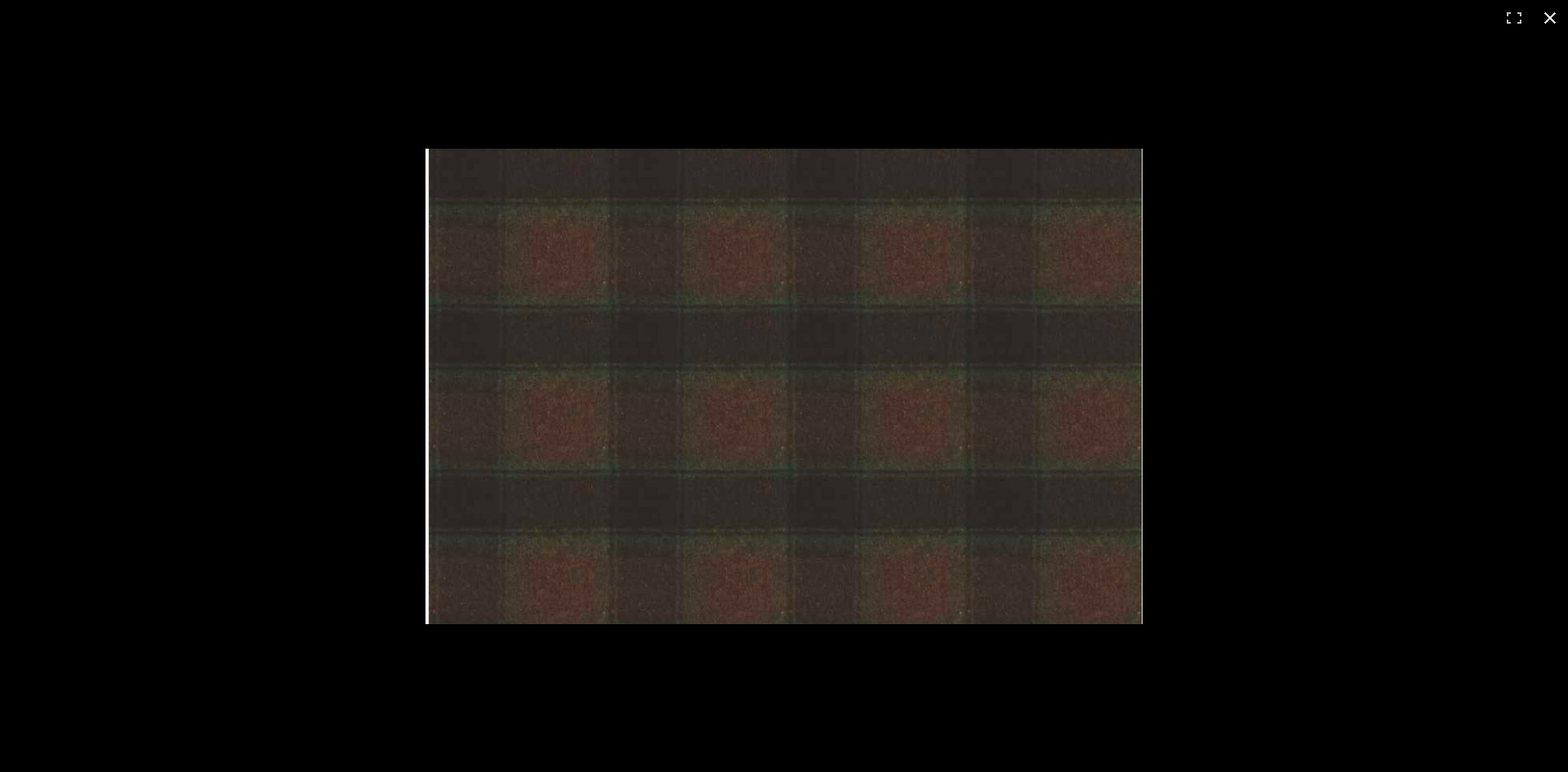
click at [1547, 22] on button at bounding box center [1550, 18] width 36 height 36
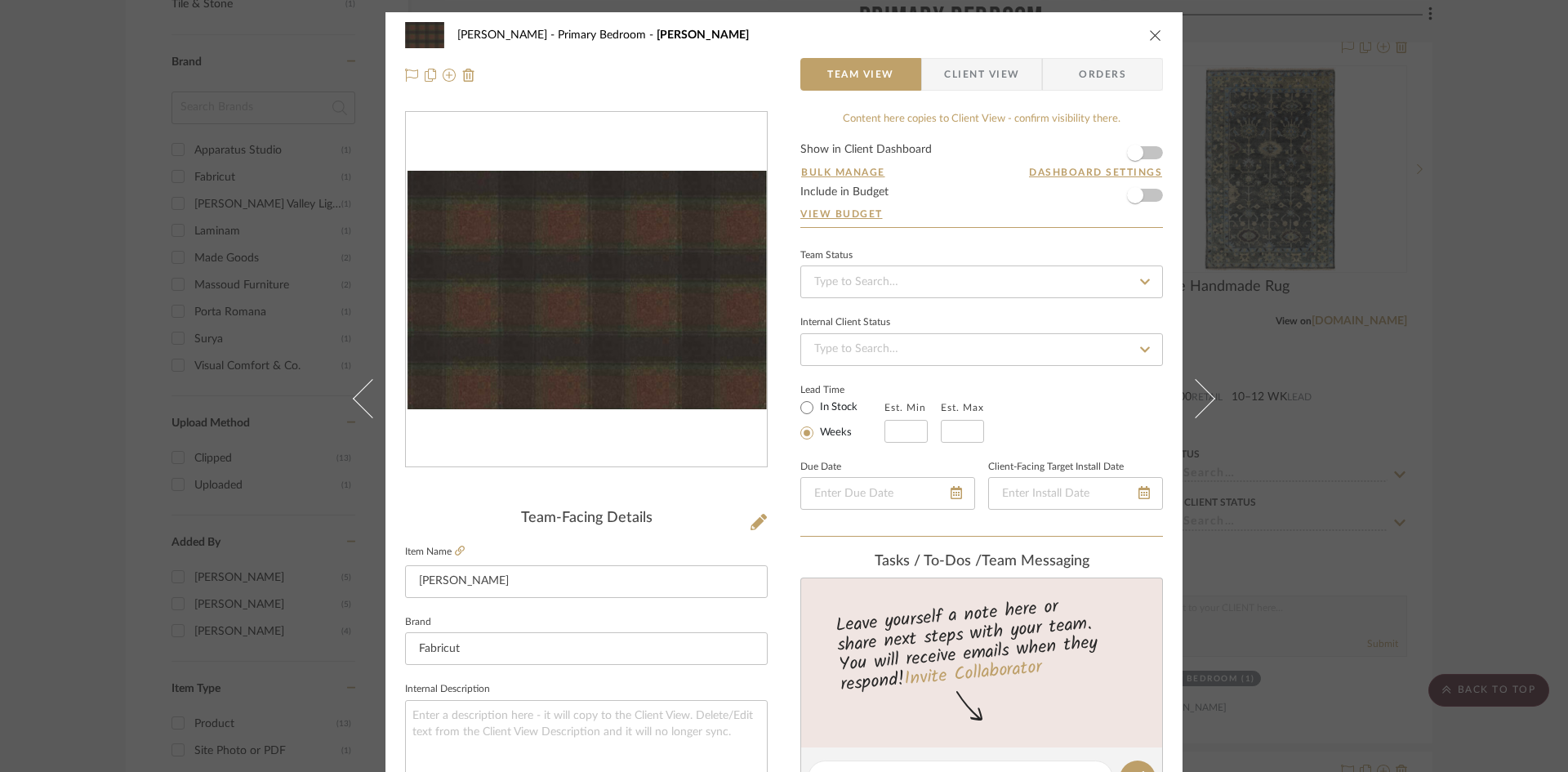
click at [1150, 35] on icon "close" at bounding box center [1156, 35] width 13 height 13
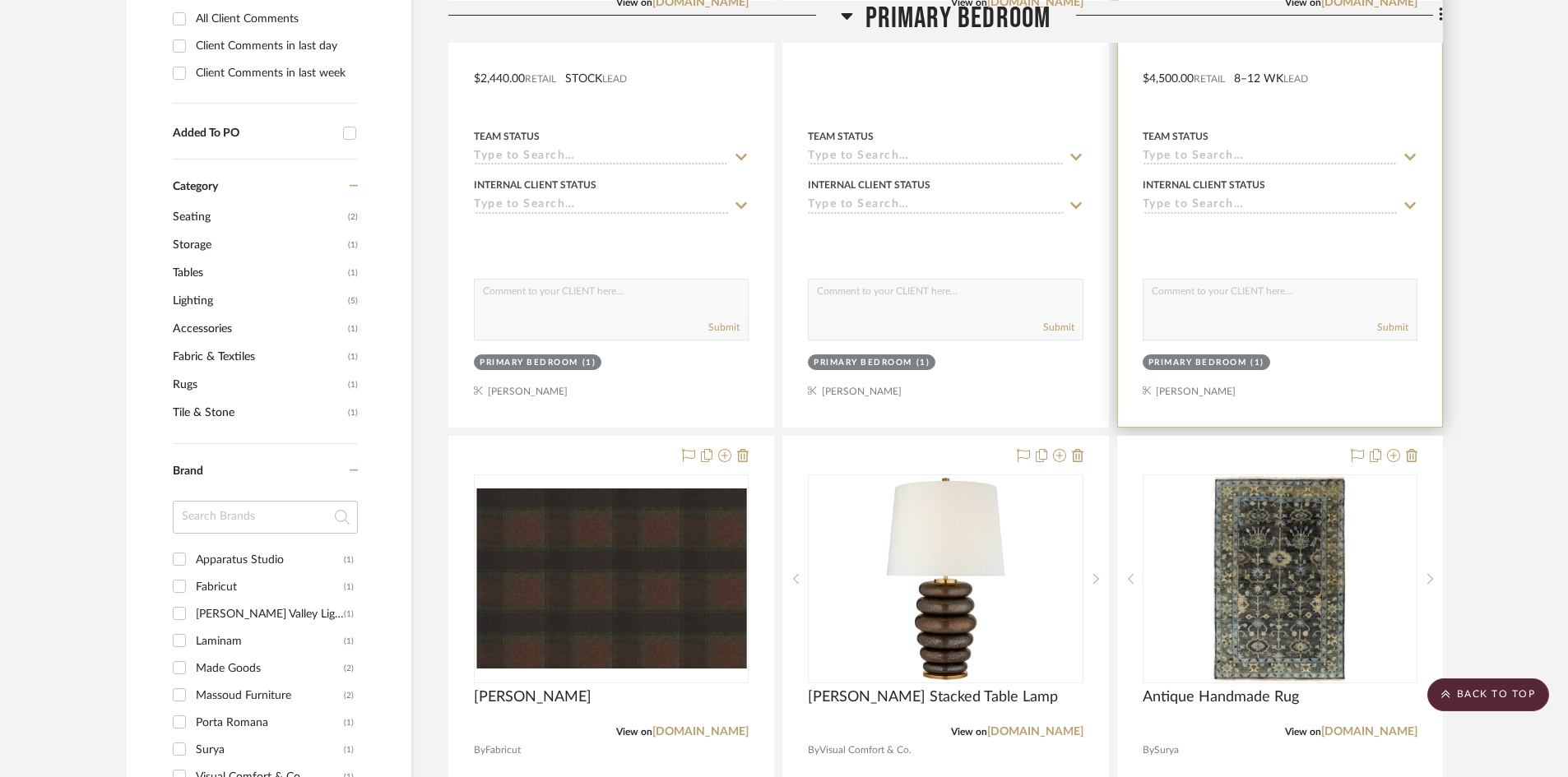
scroll to position [740, 0]
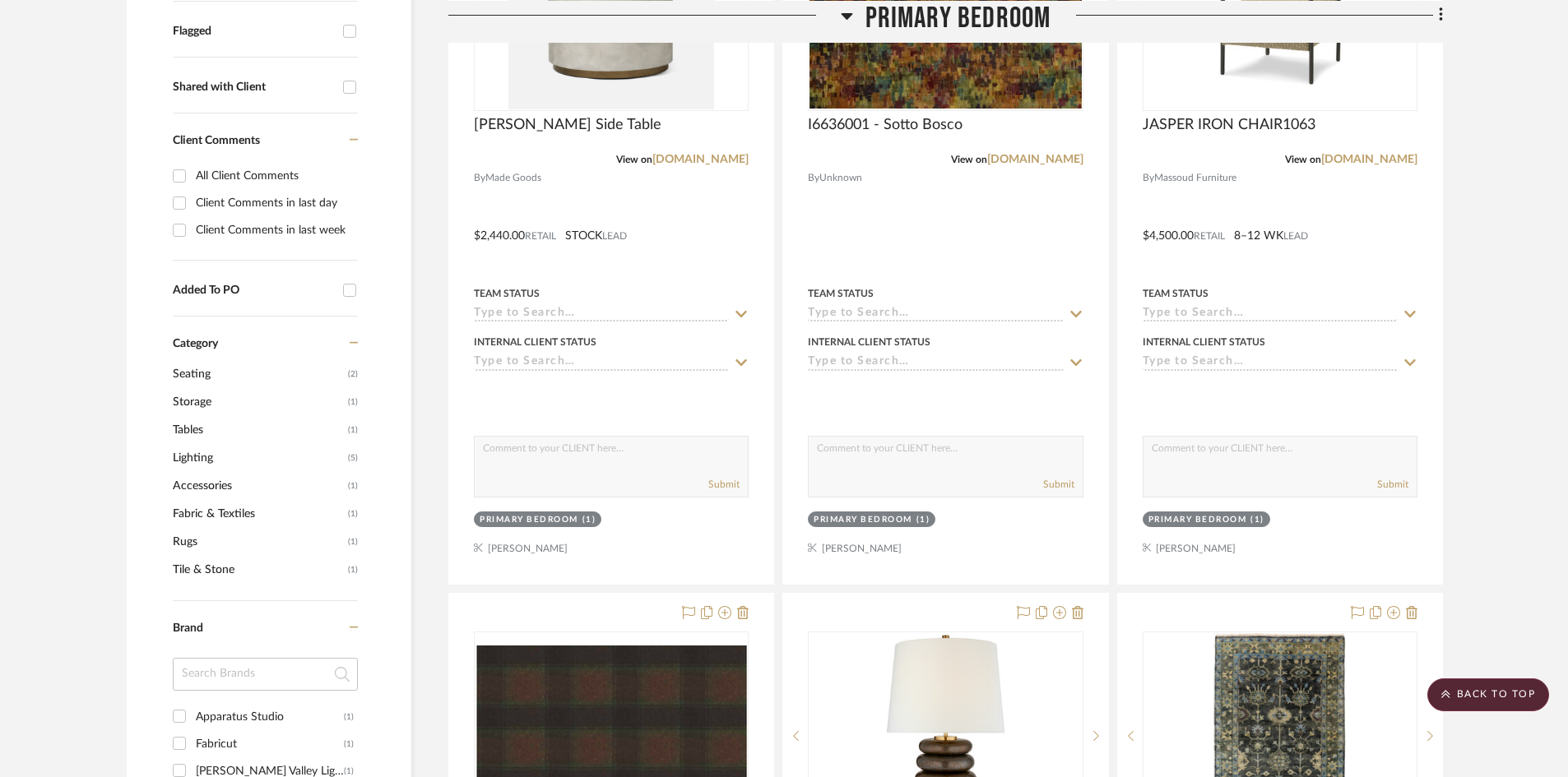
scroll to position [247, 0]
